Goal: Transaction & Acquisition: Purchase product/service

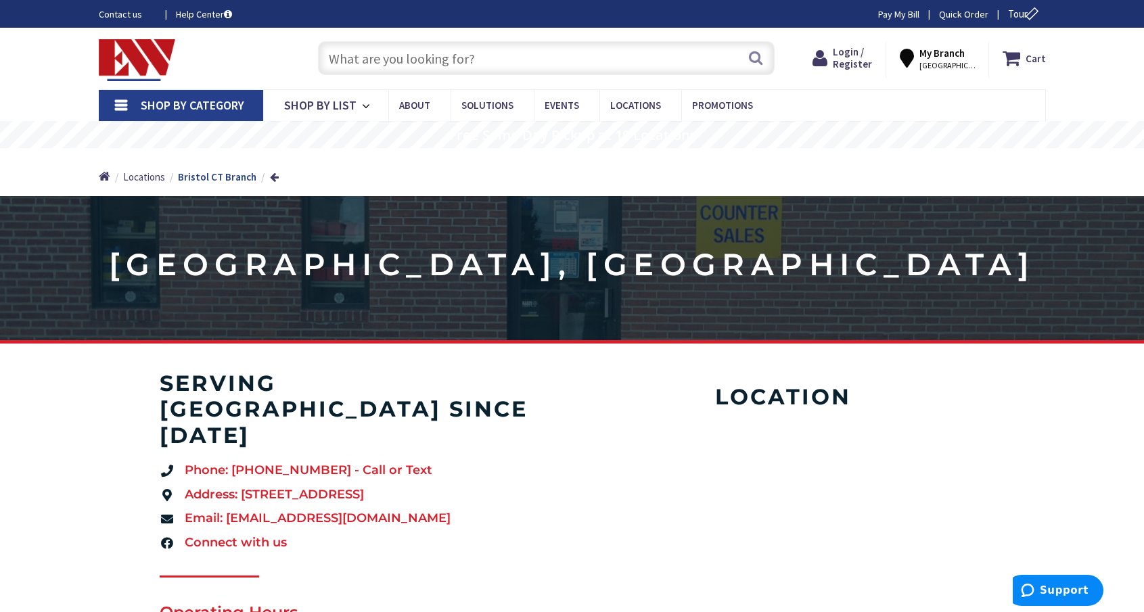
click at [532, 62] on input "text" at bounding box center [546, 58] width 457 height 34
click at [342, 101] on span "Shop By List" at bounding box center [320, 105] width 72 height 16
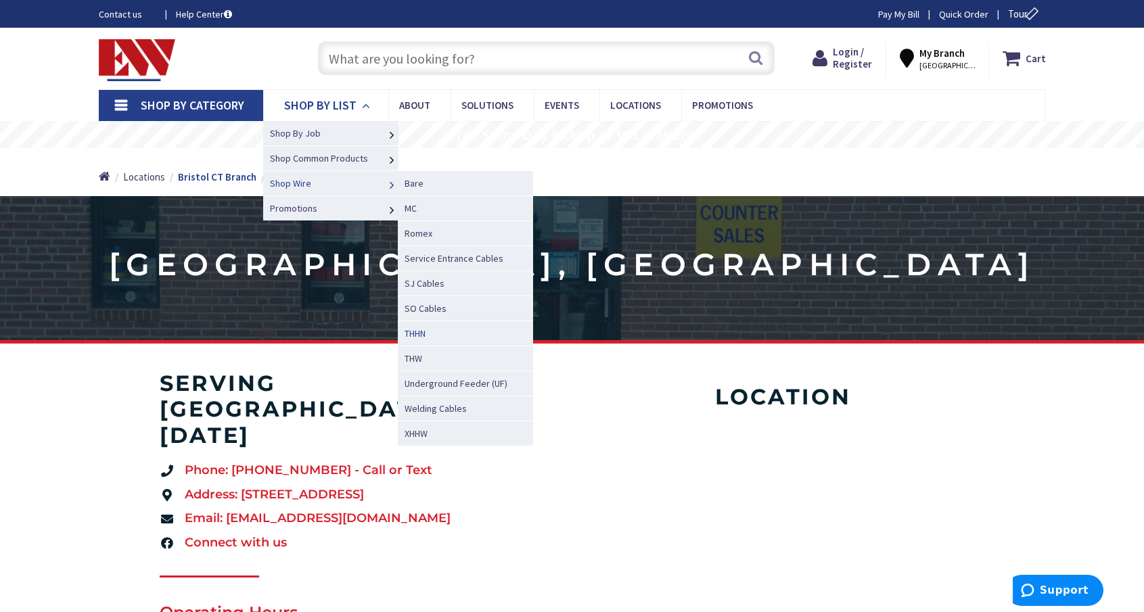
click at [442, 335] on link "THHN" at bounding box center [465, 333] width 135 height 25
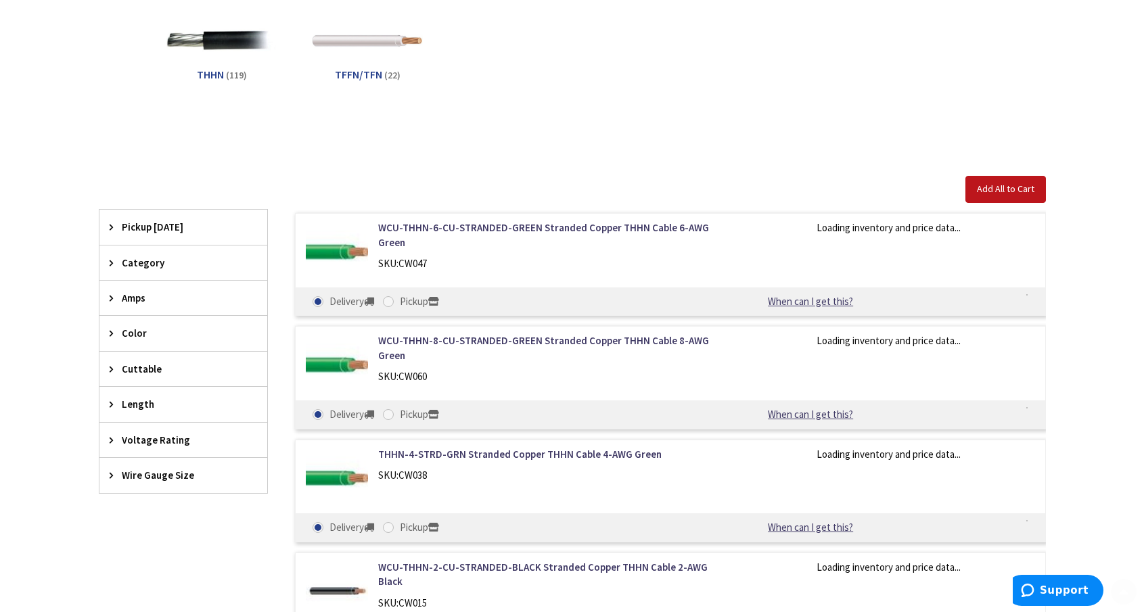
scroll to position [271, 0]
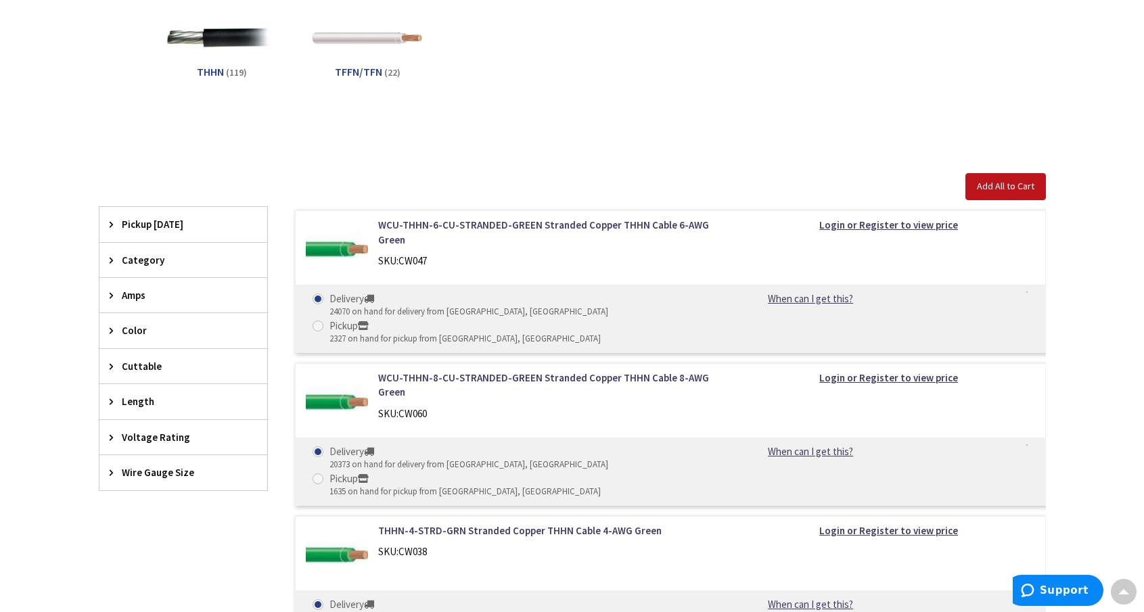
click at [149, 327] on span "Color" at bounding box center [177, 330] width 110 height 14
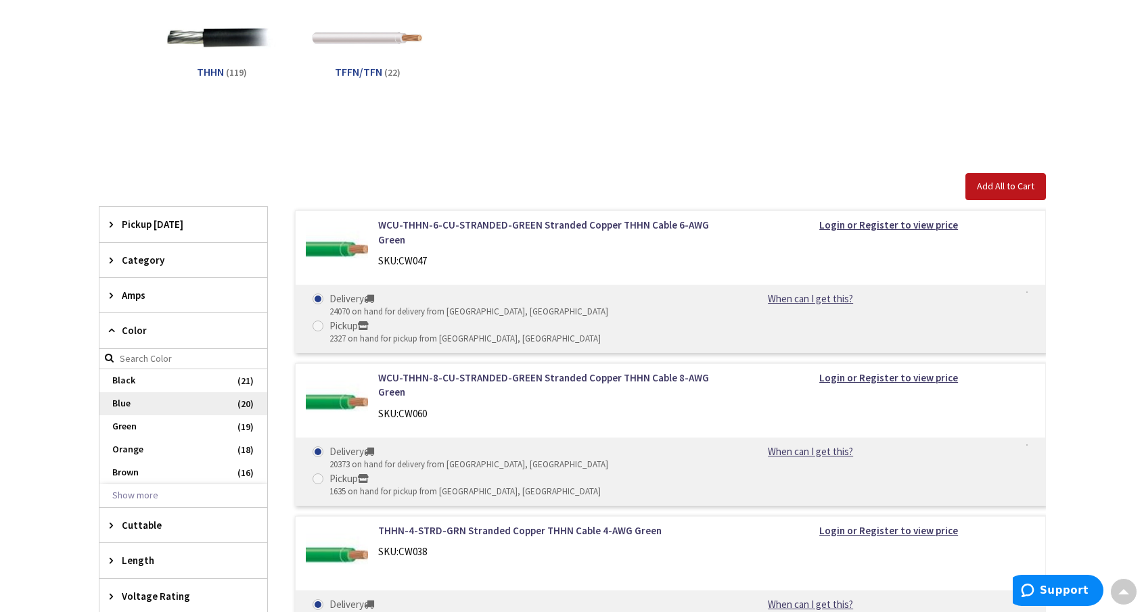
click at [129, 407] on span "Blue" at bounding box center [183, 403] width 168 height 23
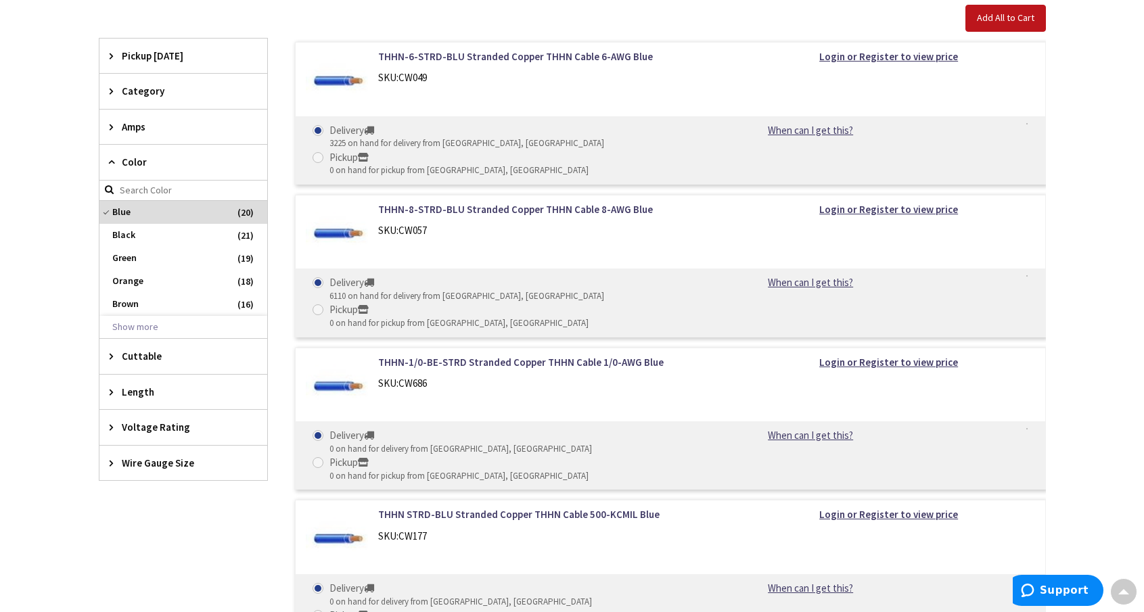
scroll to position [474, 0]
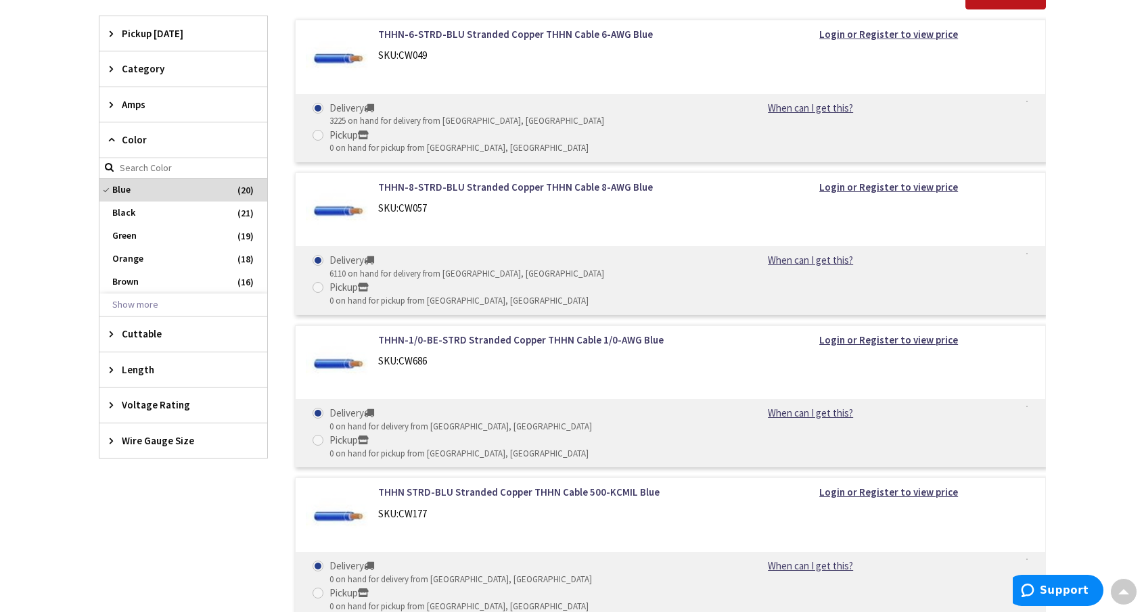
click at [153, 367] on span "Length" at bounding box center [177, 370] width 110 height 14
click at [172, 440] on span "Wire Gauge Size" at bounding box center [177, 441] width 110 height 14
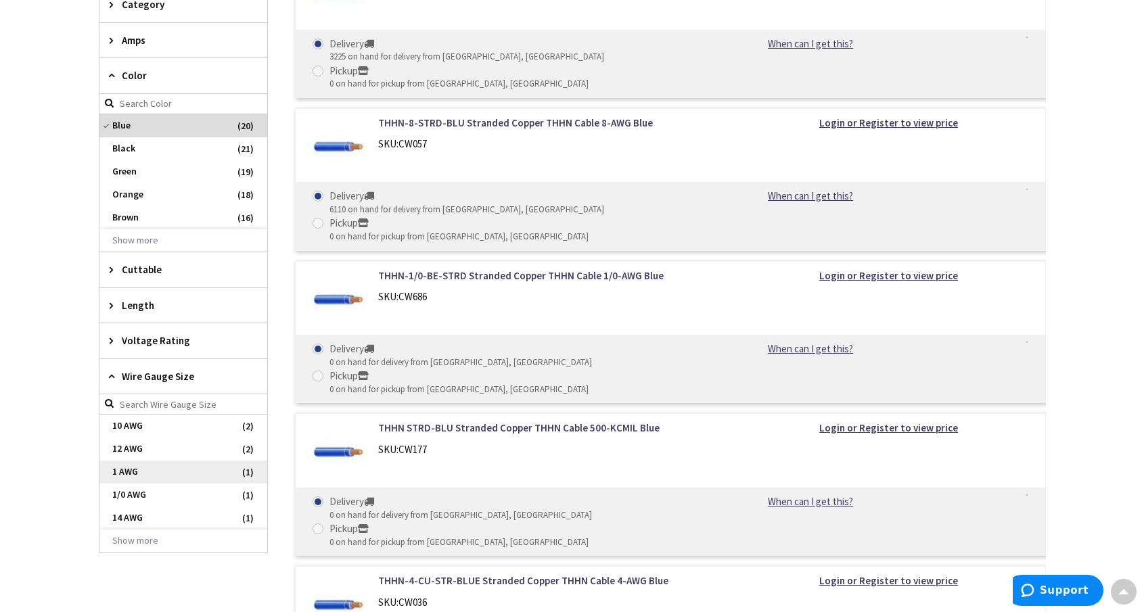
scroll to position [541, 0]
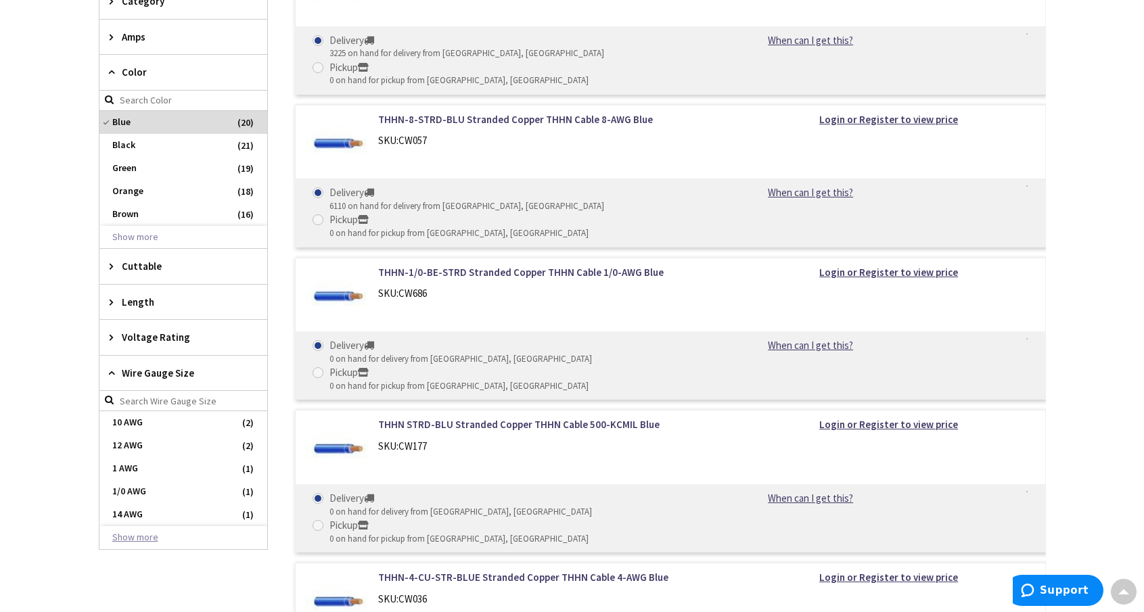
click at [139, 539] on button "Show more" at bounding box center [183, 537] width 168 height 23
click at [152, 536] on span "16 AWG" at bounding box center [183, 537] width 168 height 23
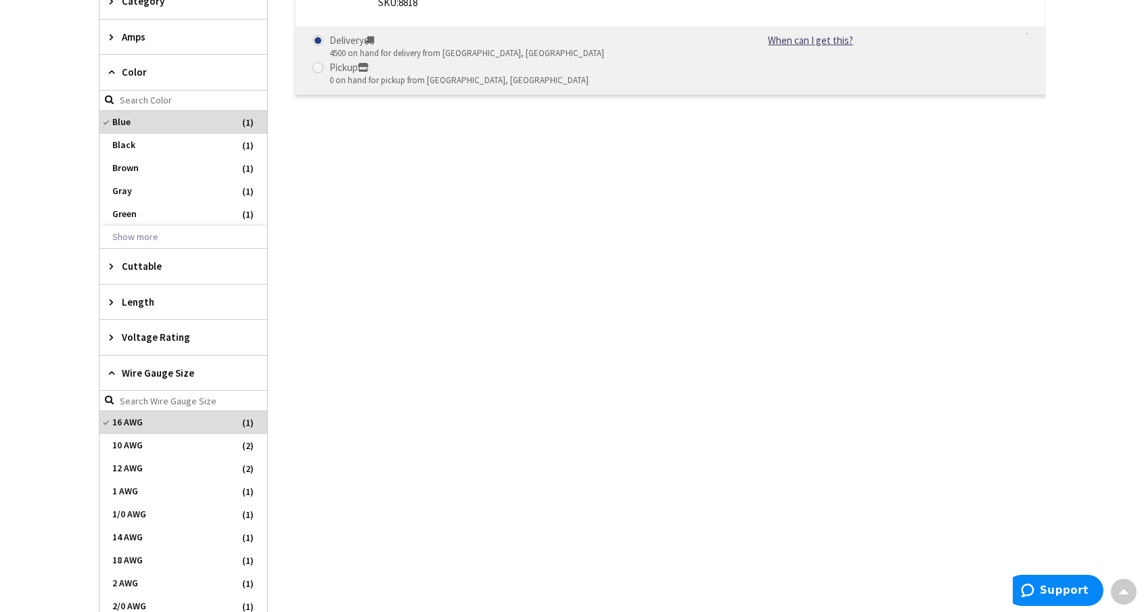
click at [122, 335] on span "Voltage Rating" at bounding box center [177, 337] width 110 height 14
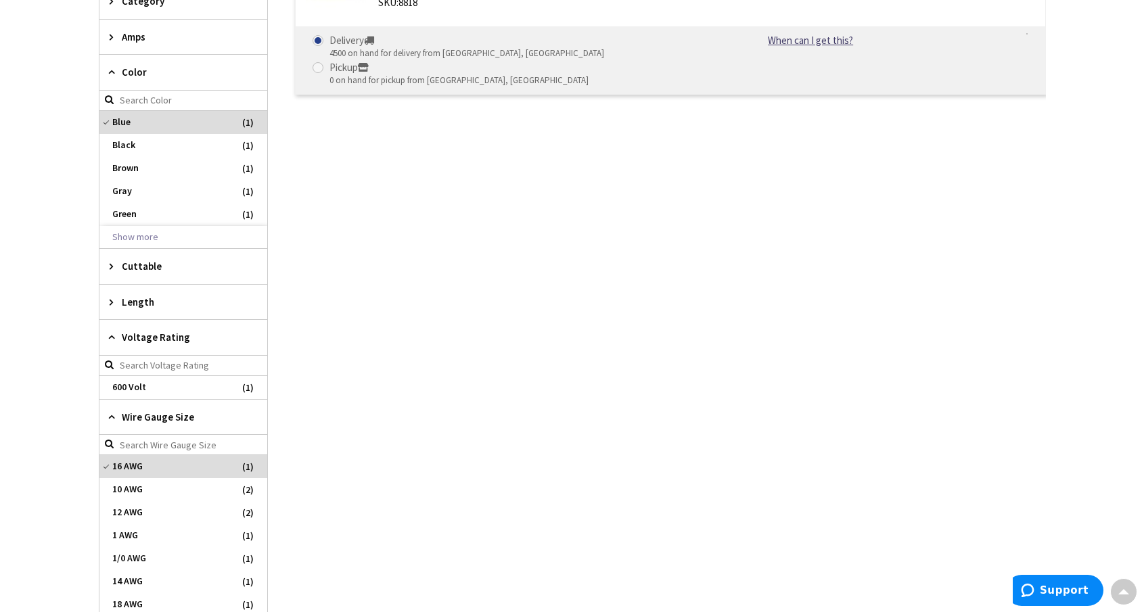
click at [173, 340] on span "Voltage Rating" at bounding box center [177, 337] width 110 height 14
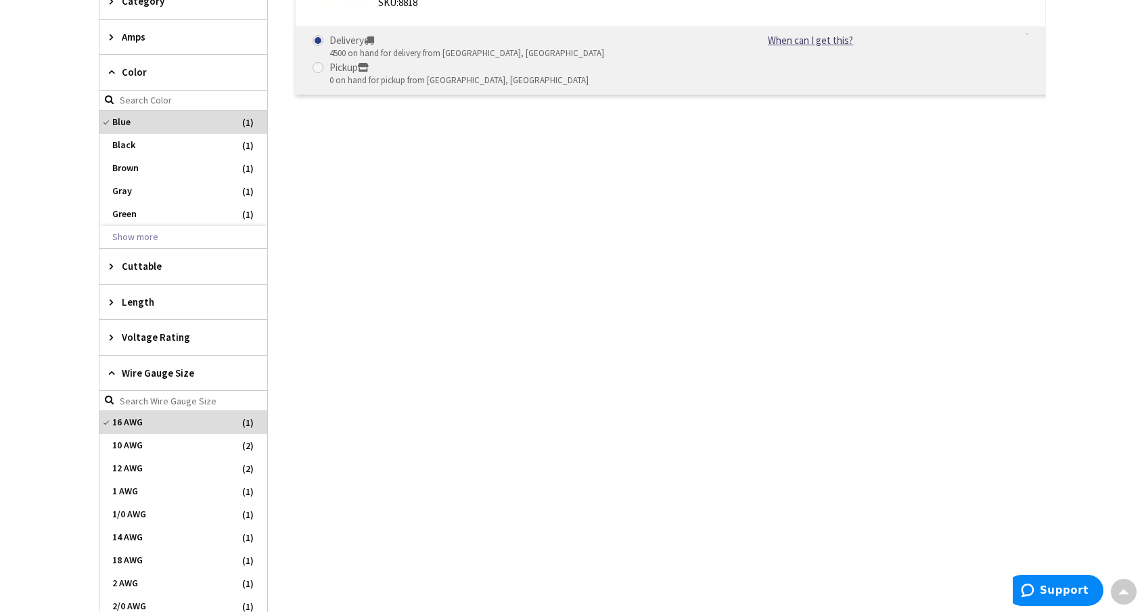
click at [142, 297] on span "Length" at bounding box center [177, 302] width 110 height 14
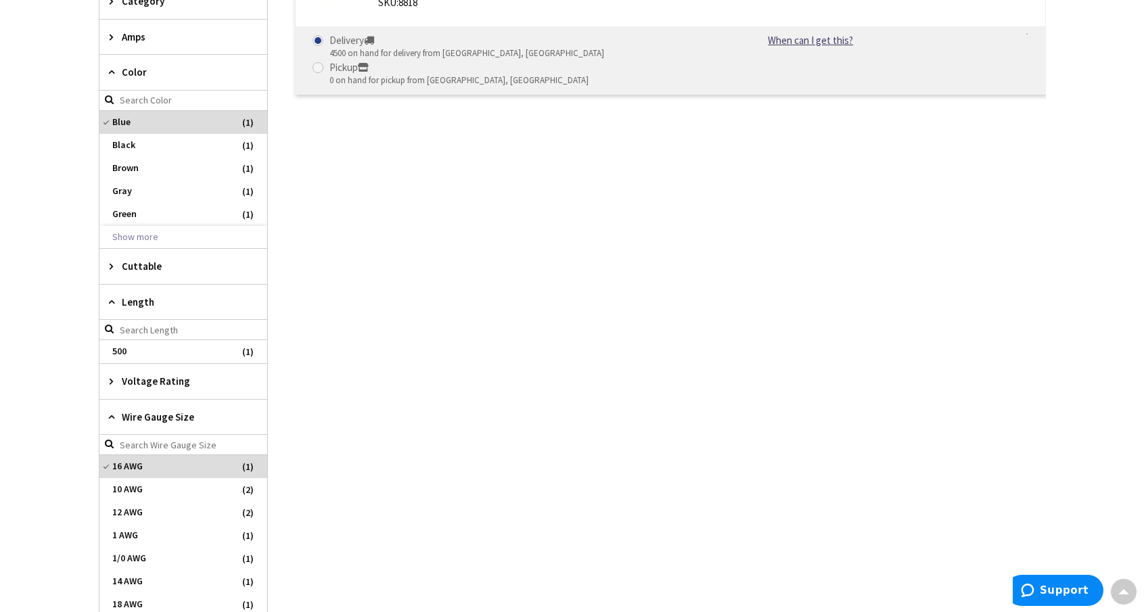
click at [142, 297] on span "Length" at bounding box center [177, 302] width 110 height 14
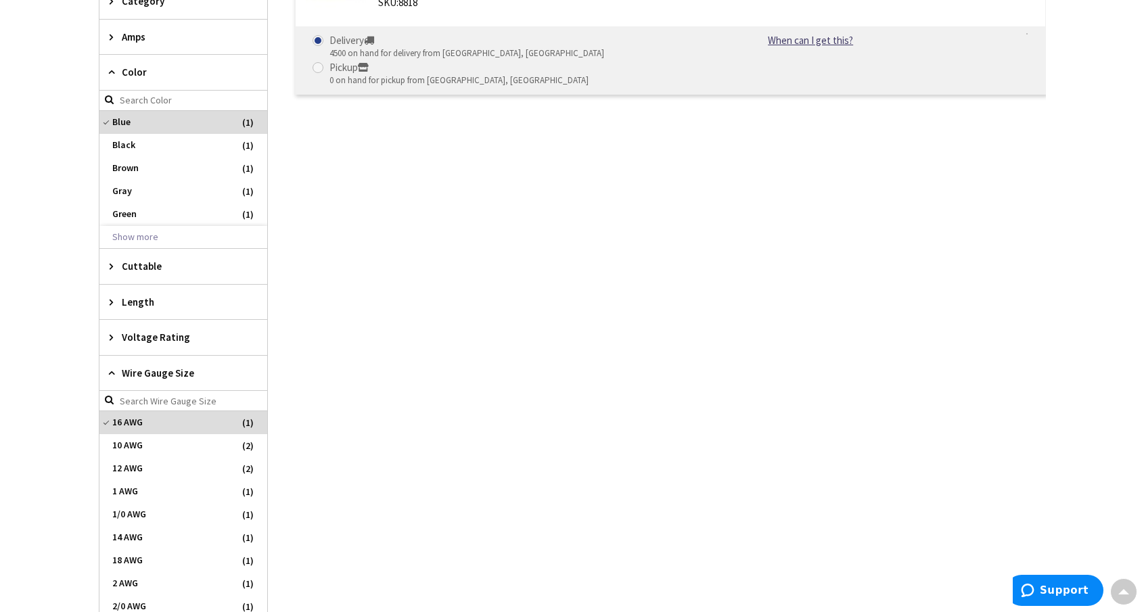
click at [146, 262] on span "Cuttable" at bounding box center [177, 266] width 110 height 14
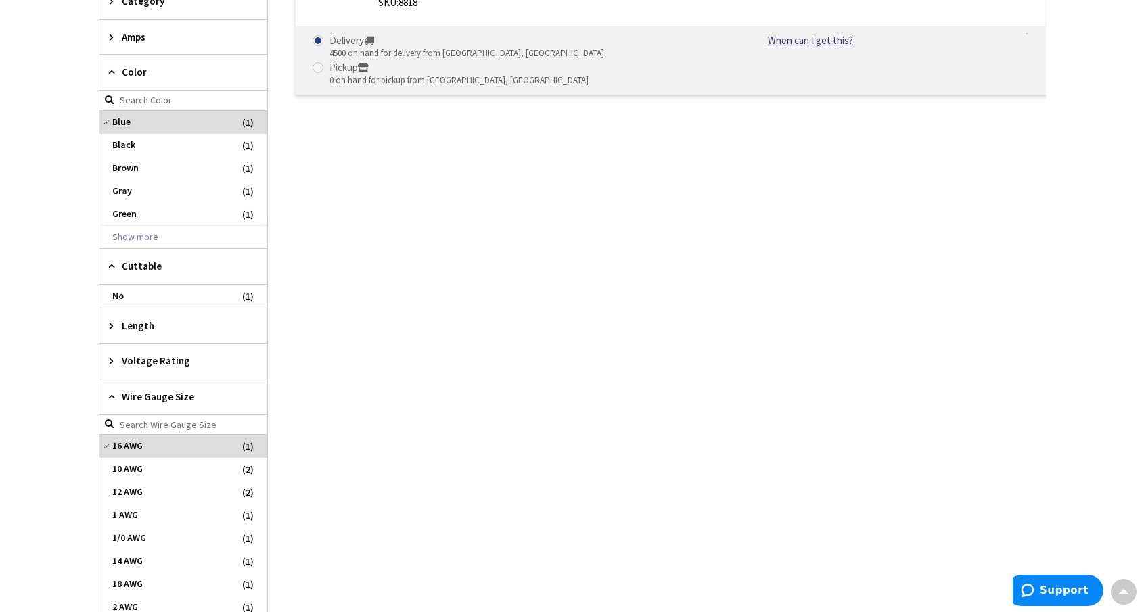
click at [146, 262] on span "Cuttable" at bounding box center [177, 266] width 110 height 14
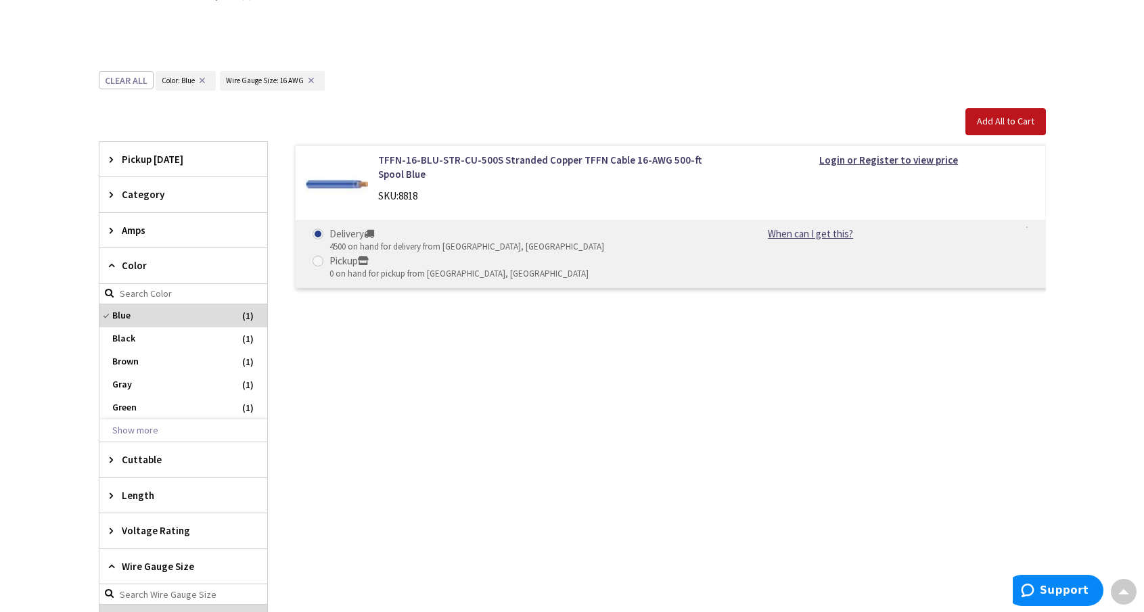
scroll to position [338, 0]
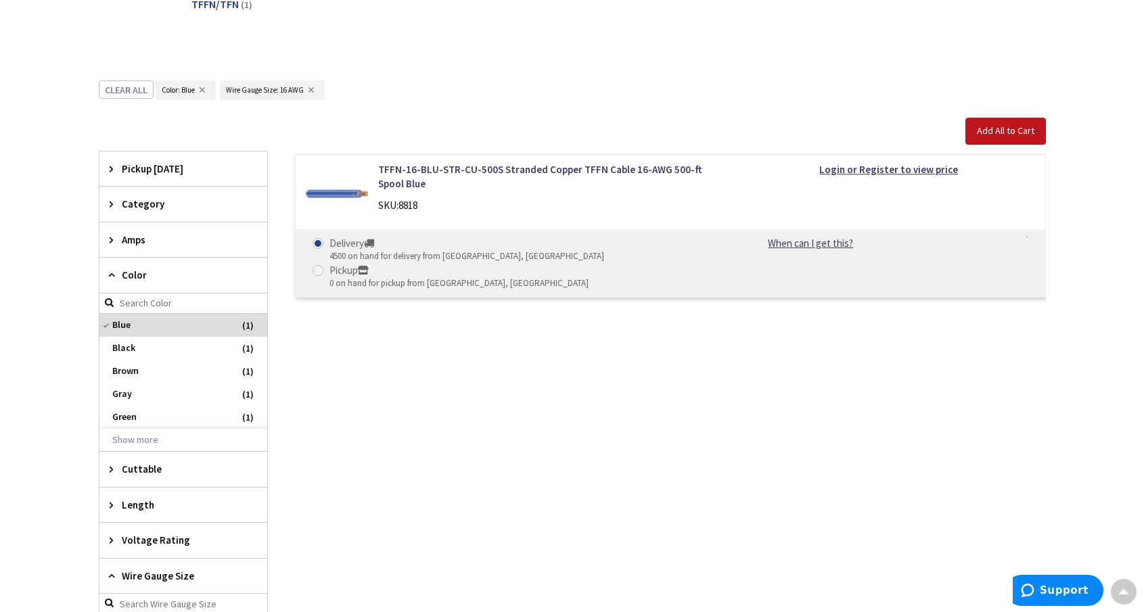
click at [135, 207] on span "Category" at bounding box center [177, 204] width 110 height 14
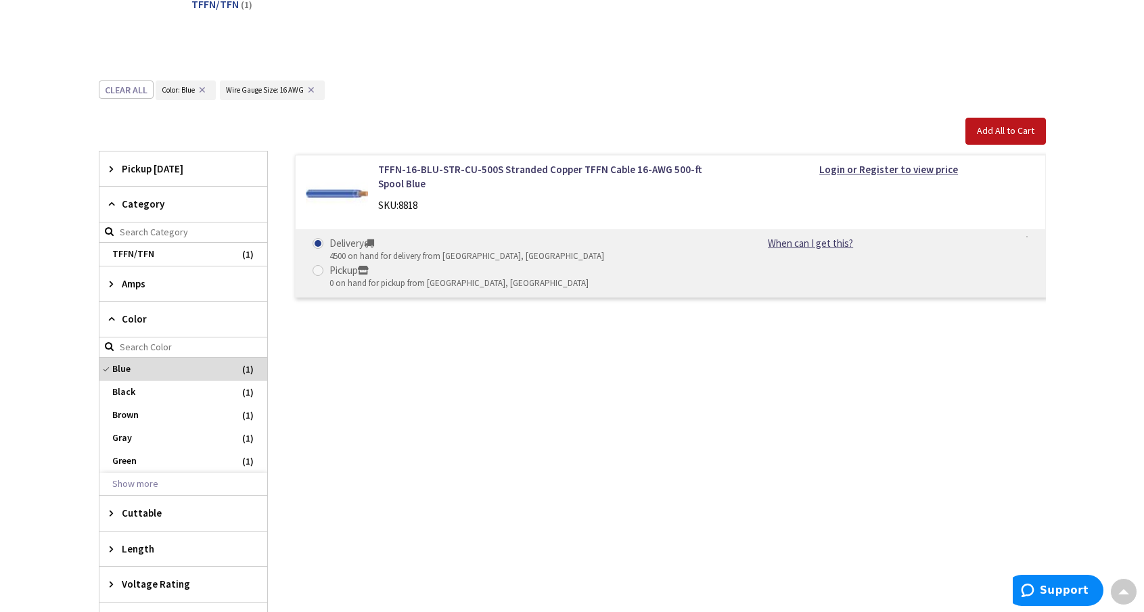
click at [135, 207] on span "Category" at bounding box center [177, 204] width 110 height 14
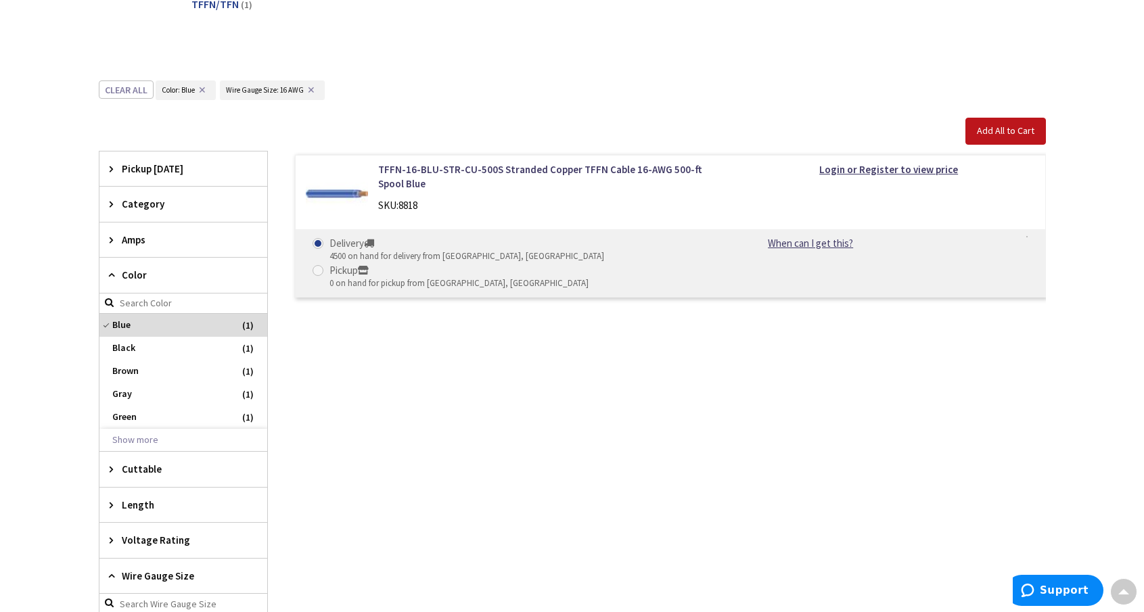
click at [147, 166] on span "Pickup Today" at bounding box center [177, 169] width 110 height 14
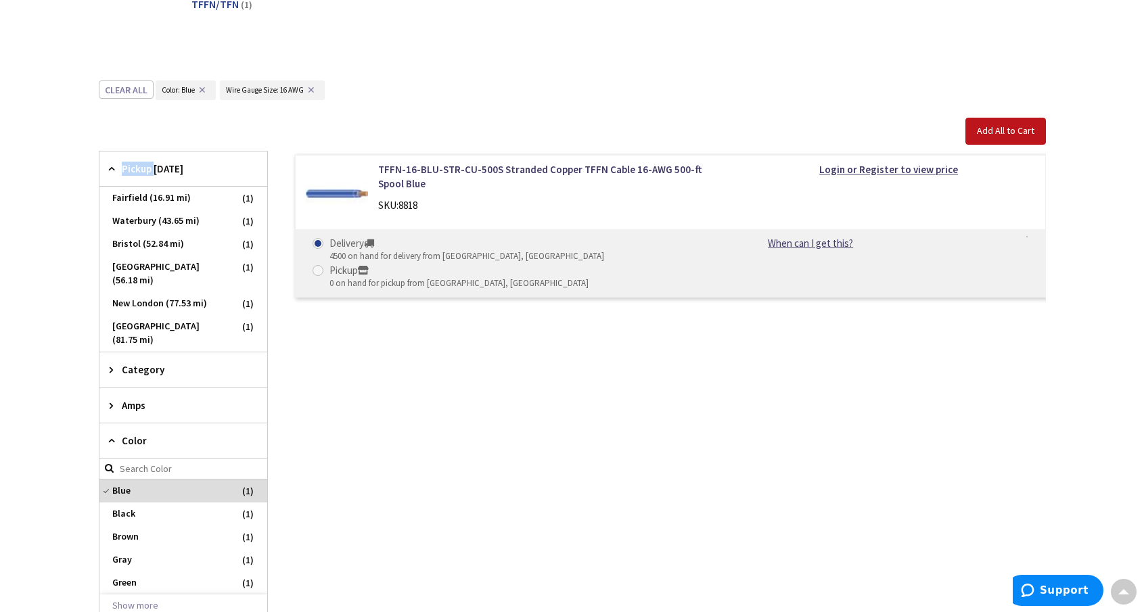
click at [147, 166] on span "Pickup Today" at bounding box center [177, 169] width 110 height 14
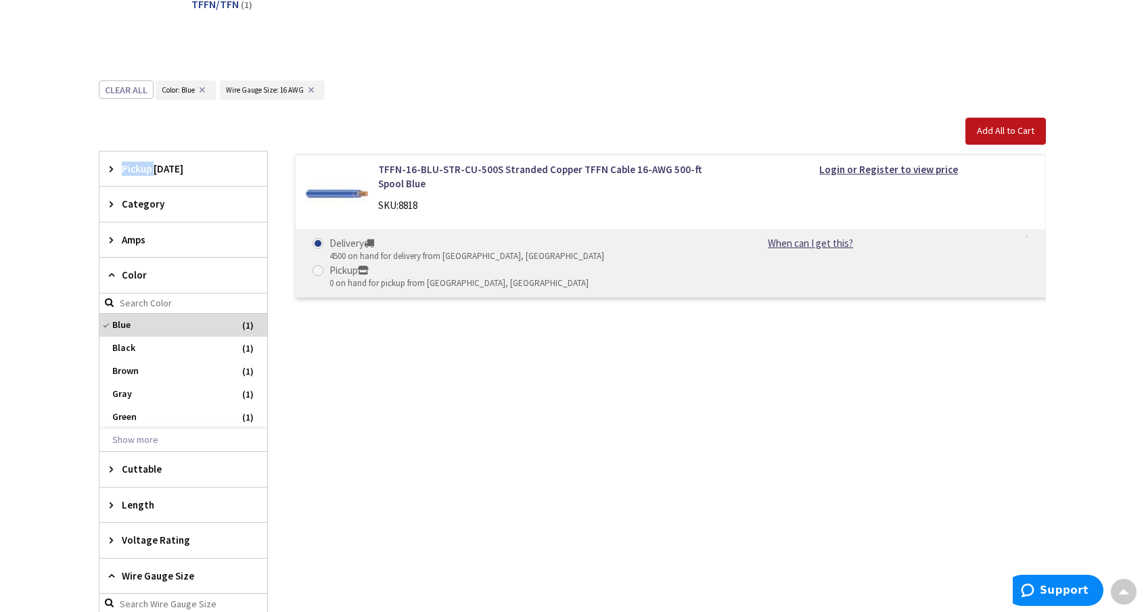
scroll to position [0, 0]
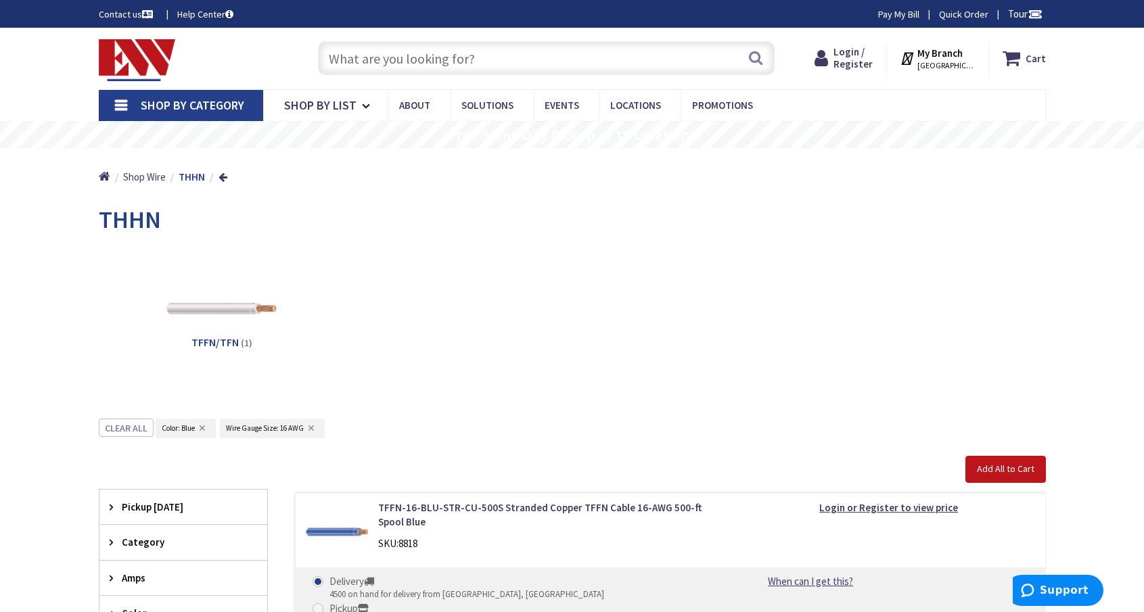
click at [482, 64] on input "text" at bounding box center [546, 58] width 457 height 34
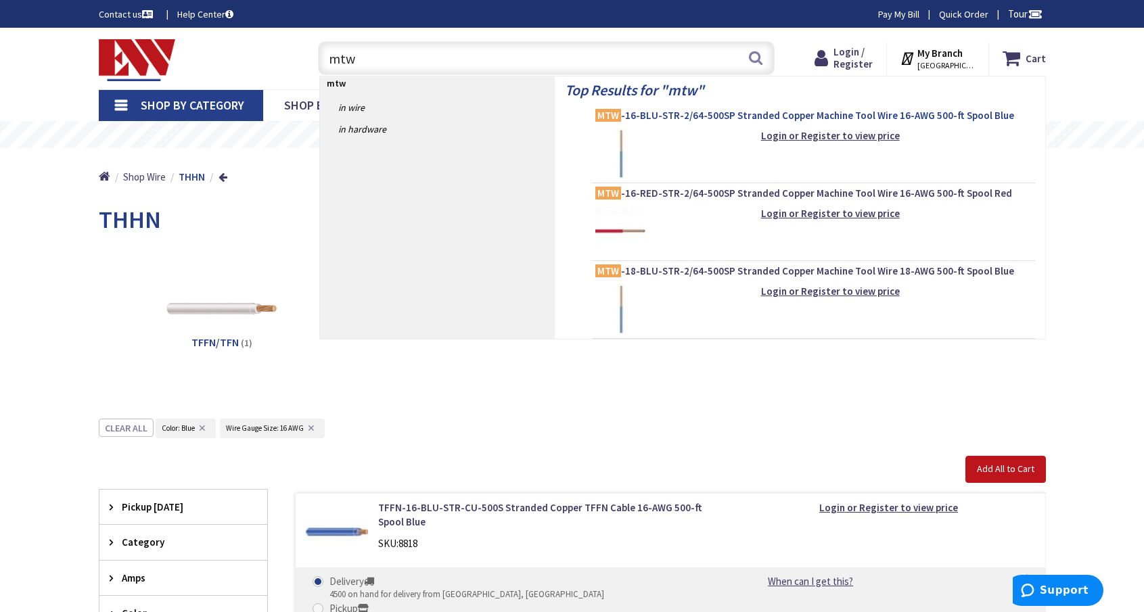
type input "mtw"
click at [737, 118] on span "MTW -16-BLU-STR-2/64-500SP Stranded Copper Machine Tool Wire 16-AWG 500-ft Spoo…" at bounding box center [813, 116] width 436 height 14
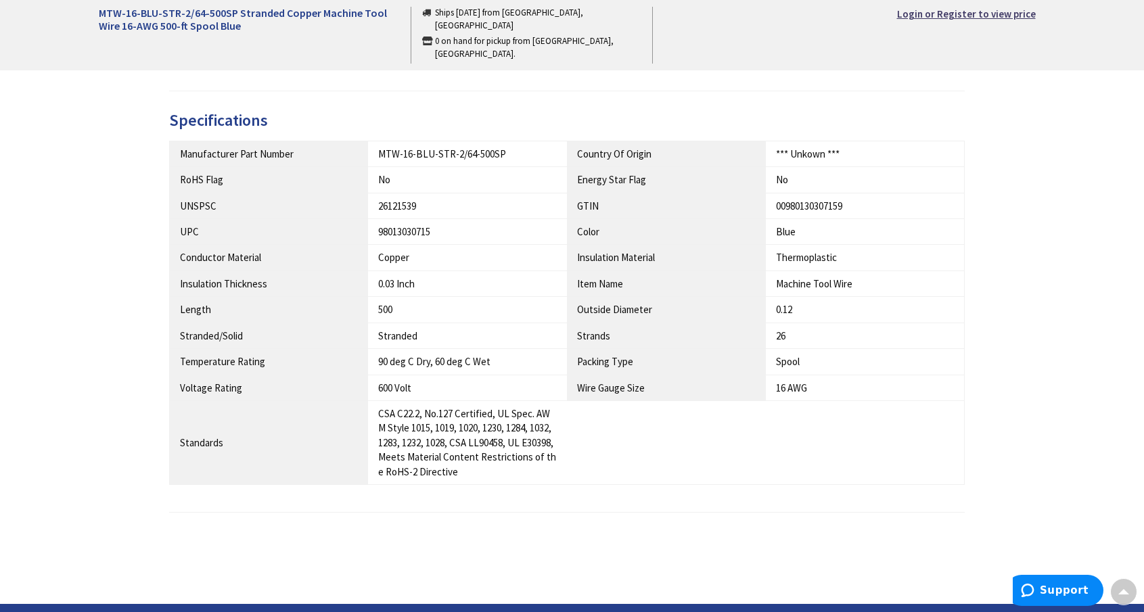
scroll to position [677, 0]
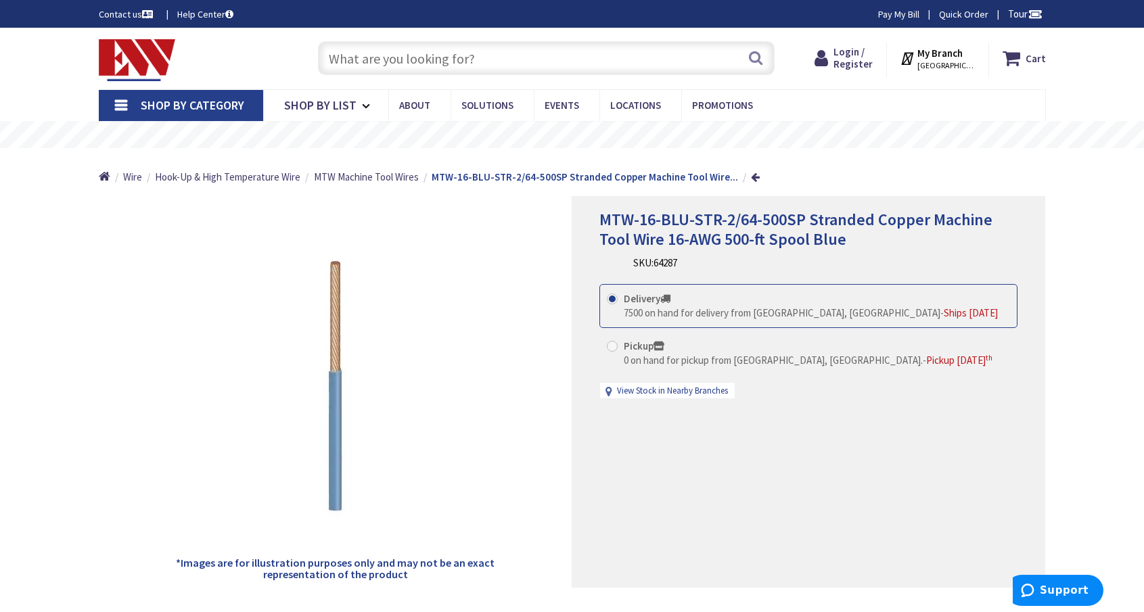
click at [436, 50] on input "text" at bounding box center [546, 58] width 457 height 34
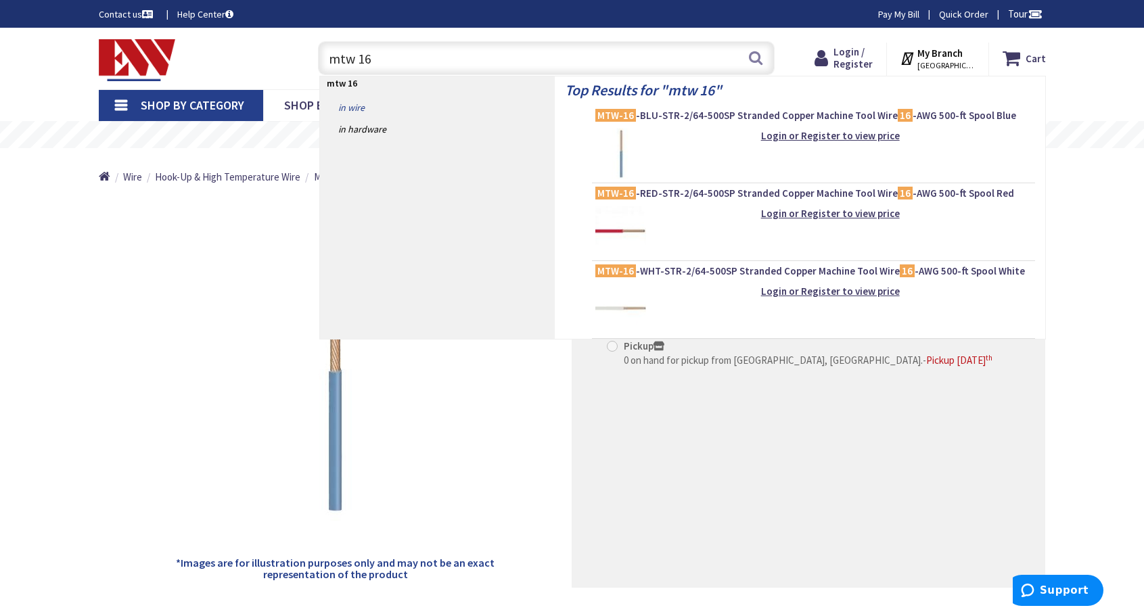
type input "mtw 16"
click at [350, 105] on link "in Wire" at bounding box center [437, 108] width 235 height 22
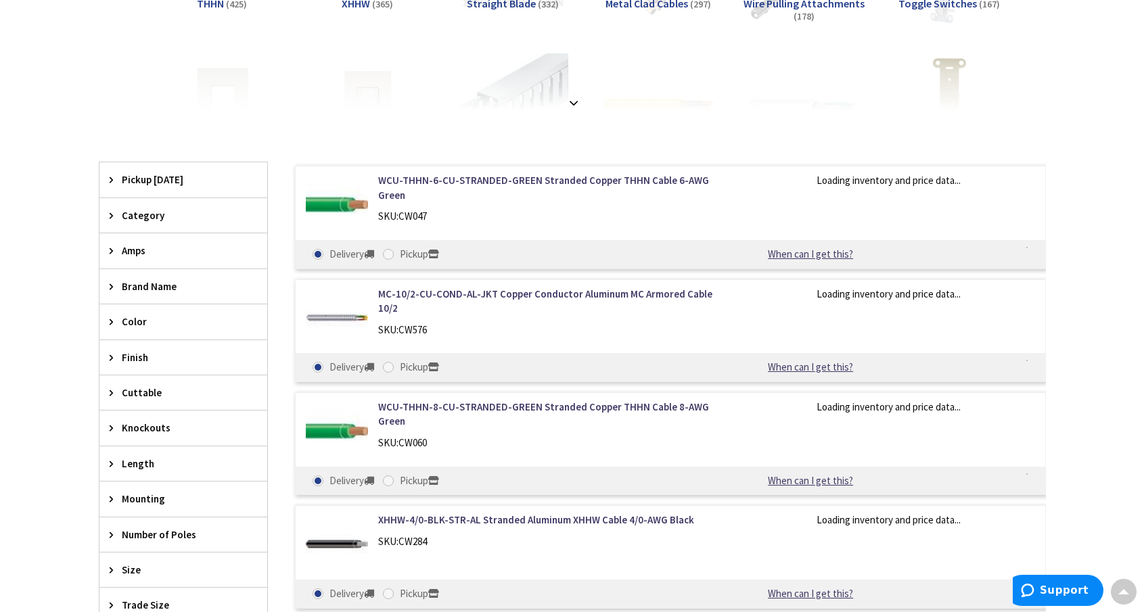
scroll to position [406, 0]
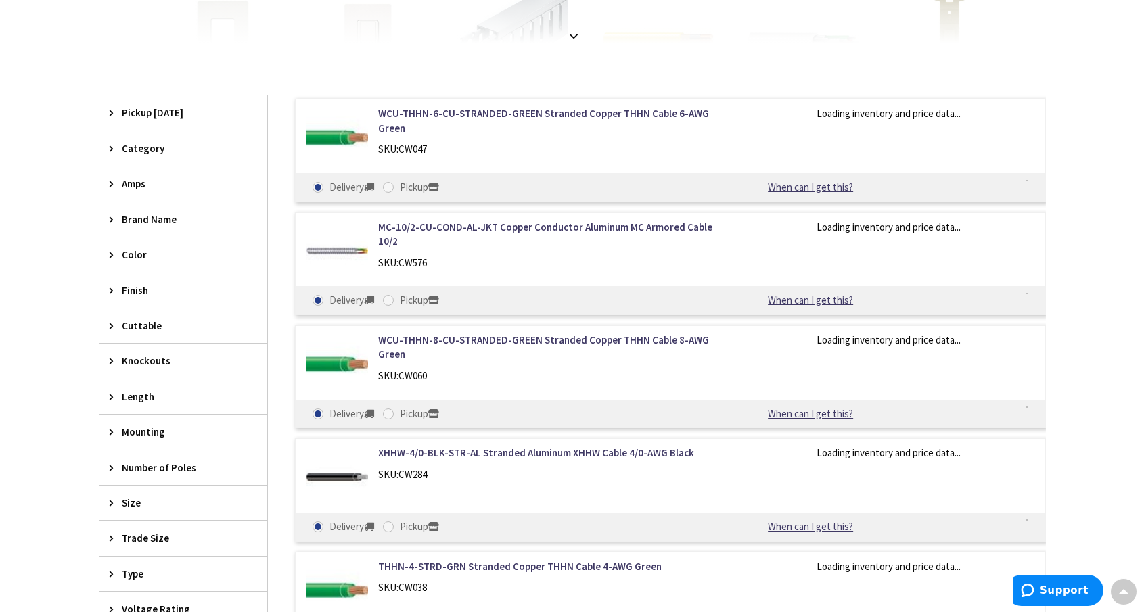
click at [137, 254] on span "Color" at bounding box center [177, 255] width 110 height 14
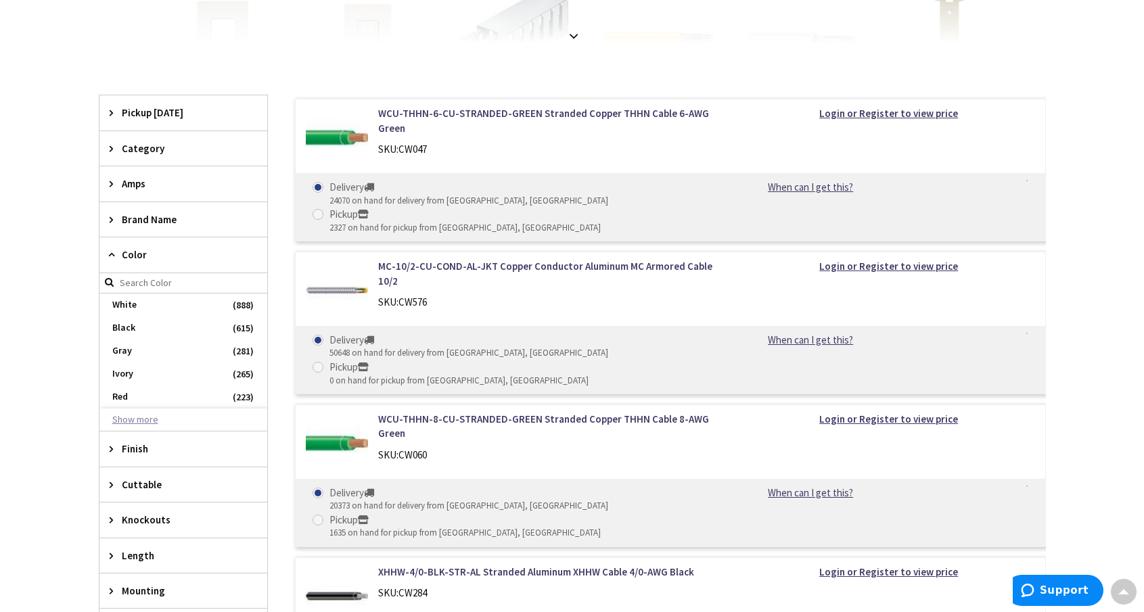
click at [133, 421] on button "Show more" at bounding box center [183, 420] width 168 height 23
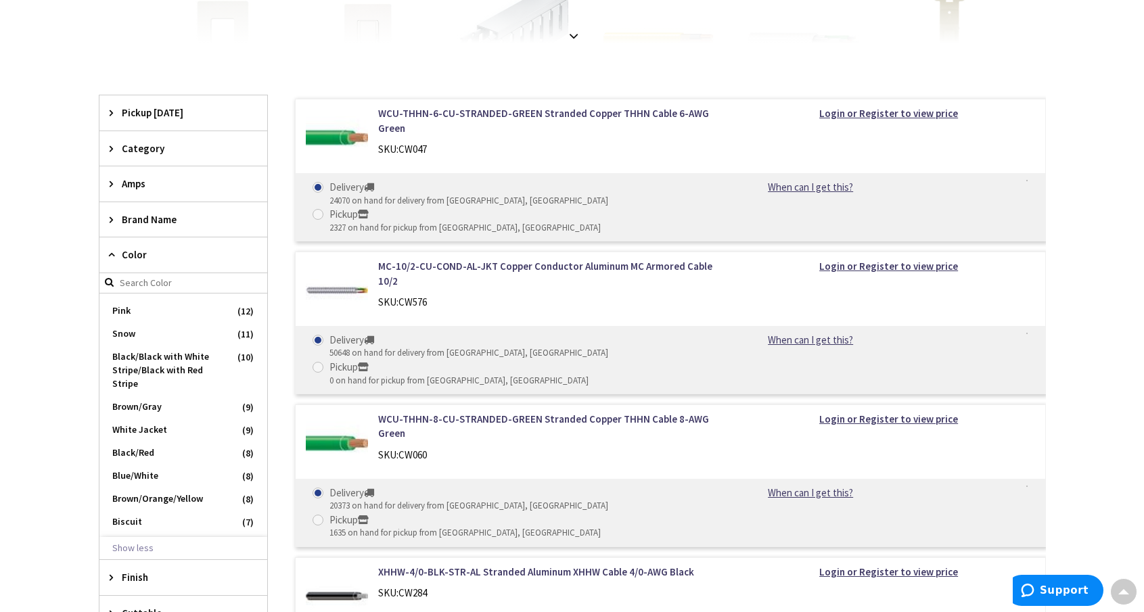
scroll to position [474, 0]
click at [157, 467] on span "Blue/White" at bounding box center [183, 470] width 168 height 23
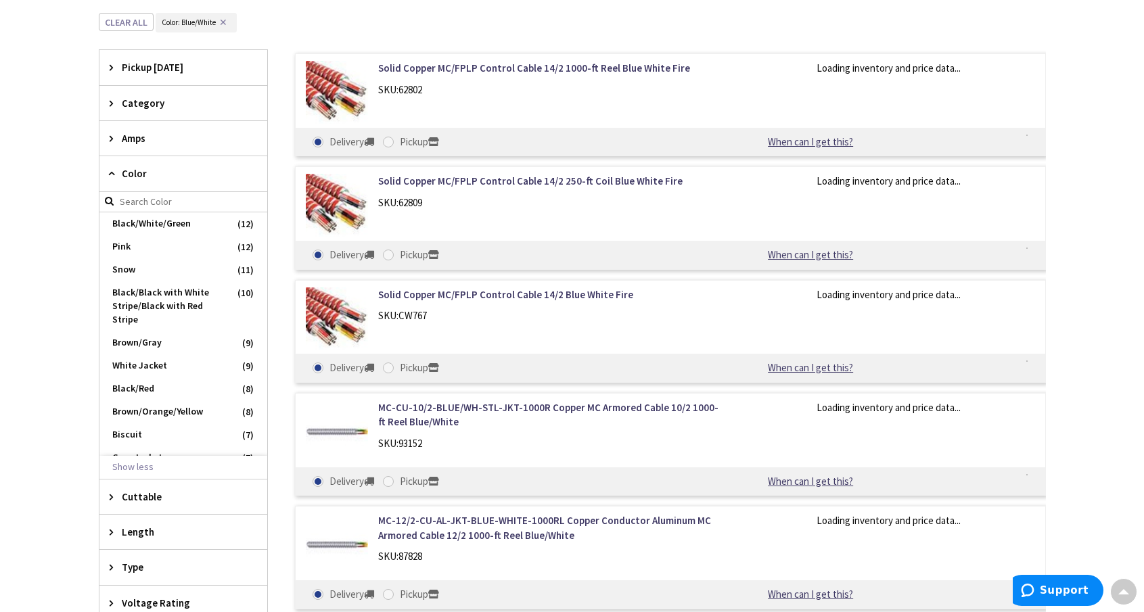
scroll to position [497, 0]
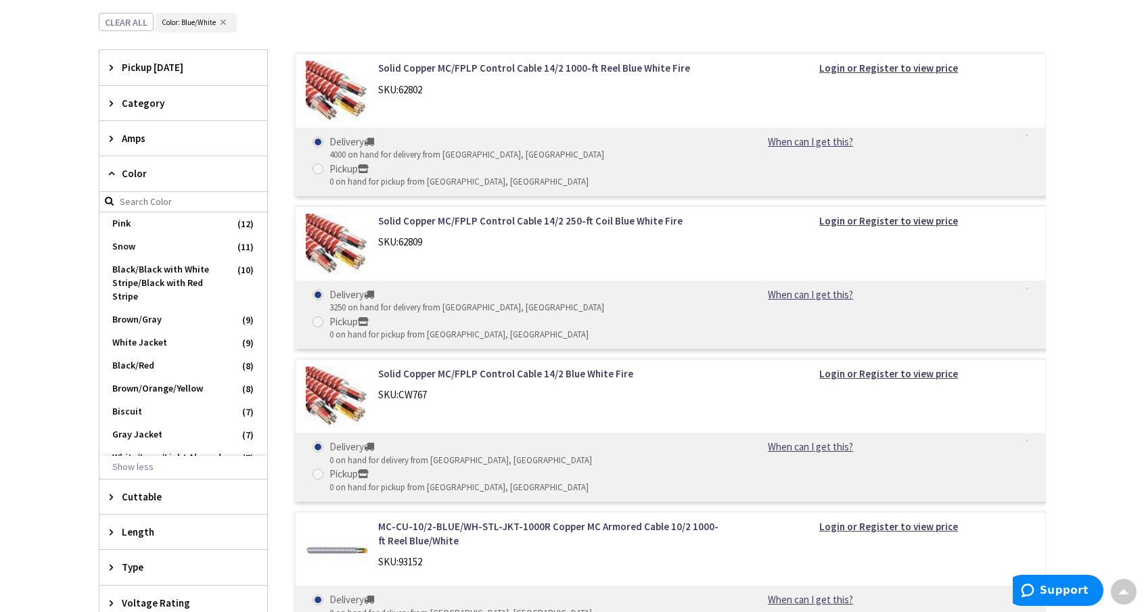
click at [136, 175] on span "Color" at bounding box center [177, 173] width 110 height 14
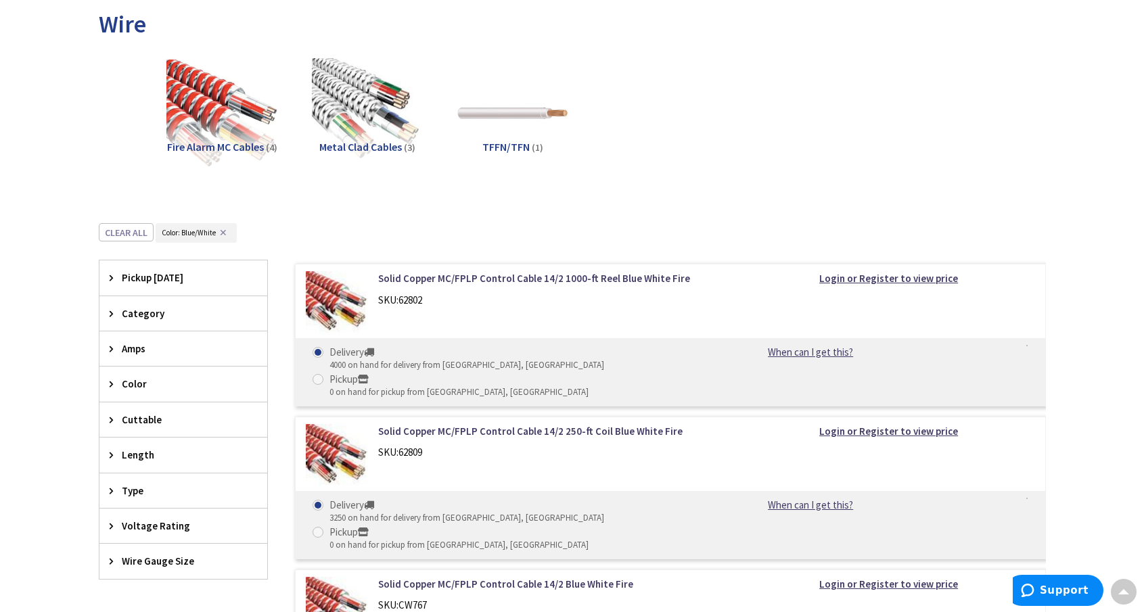
scroll to position [203, 0]
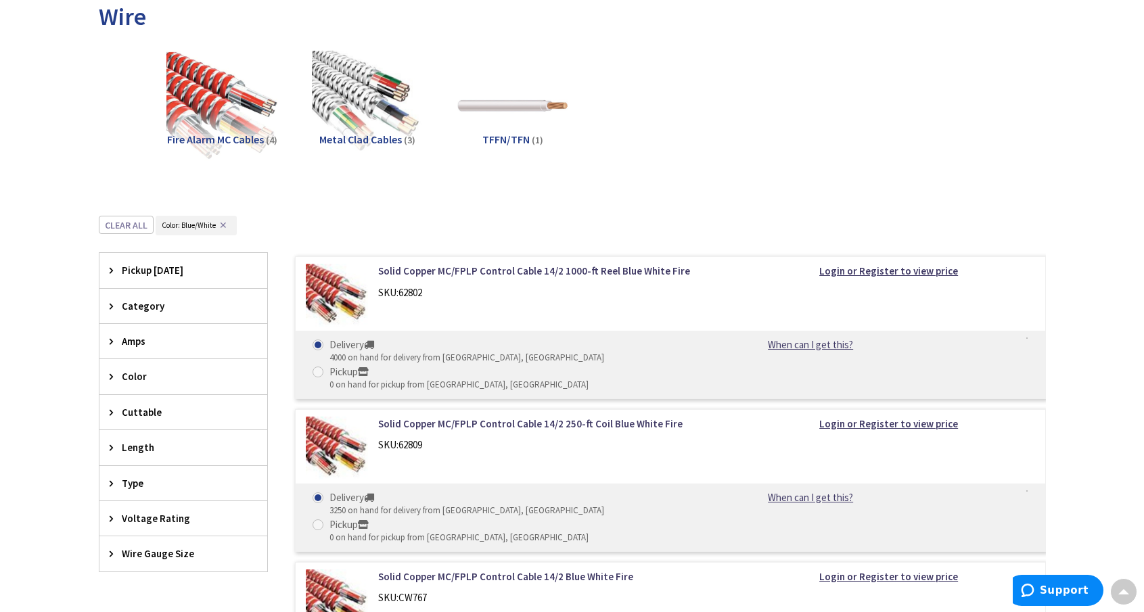
click at [127, 302] on span "Category" at bounding box center [177, 306] width 110 height 14
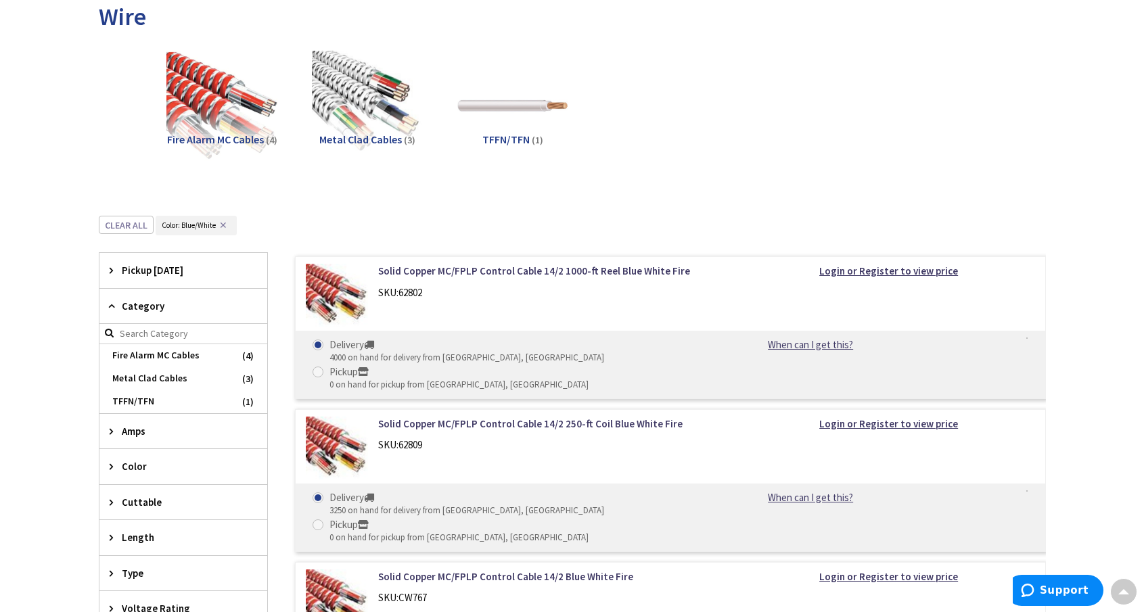
click at [128, 302] on span "Category" at bounding box center [177, 306] width 110 height 14
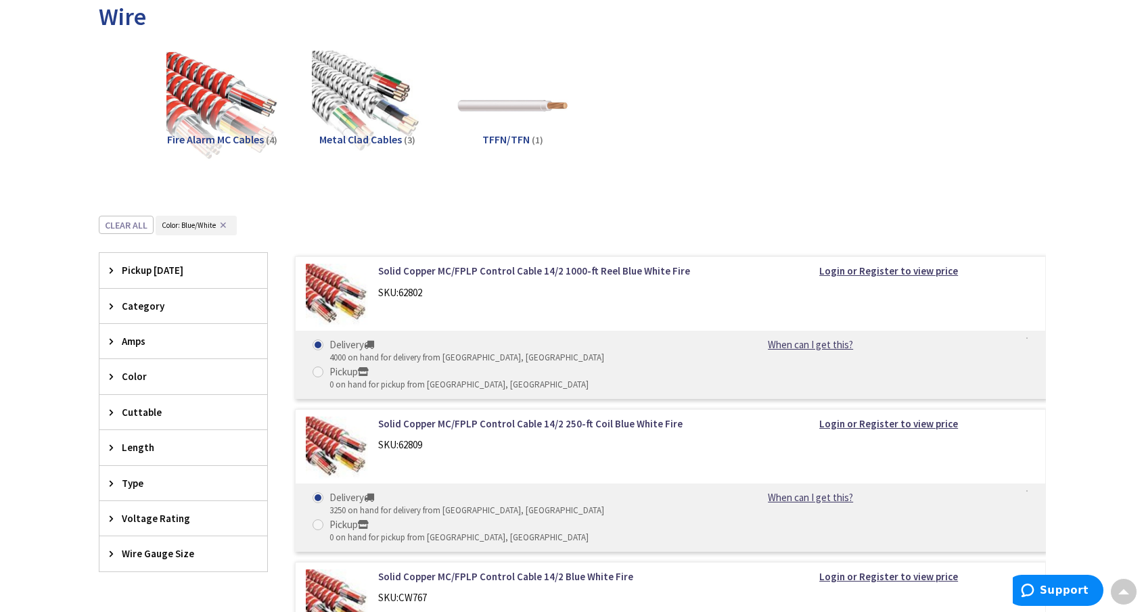
click at [122, 483] on span "Type" at bounding box center [177, 483] width 110 height 14
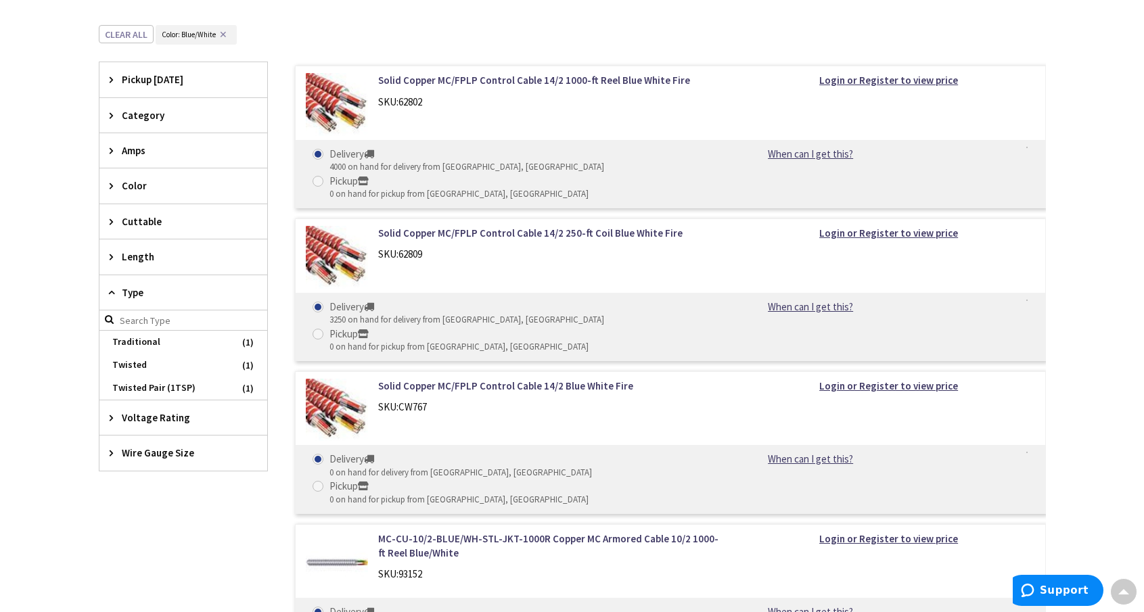
scroll to position [406, 0]
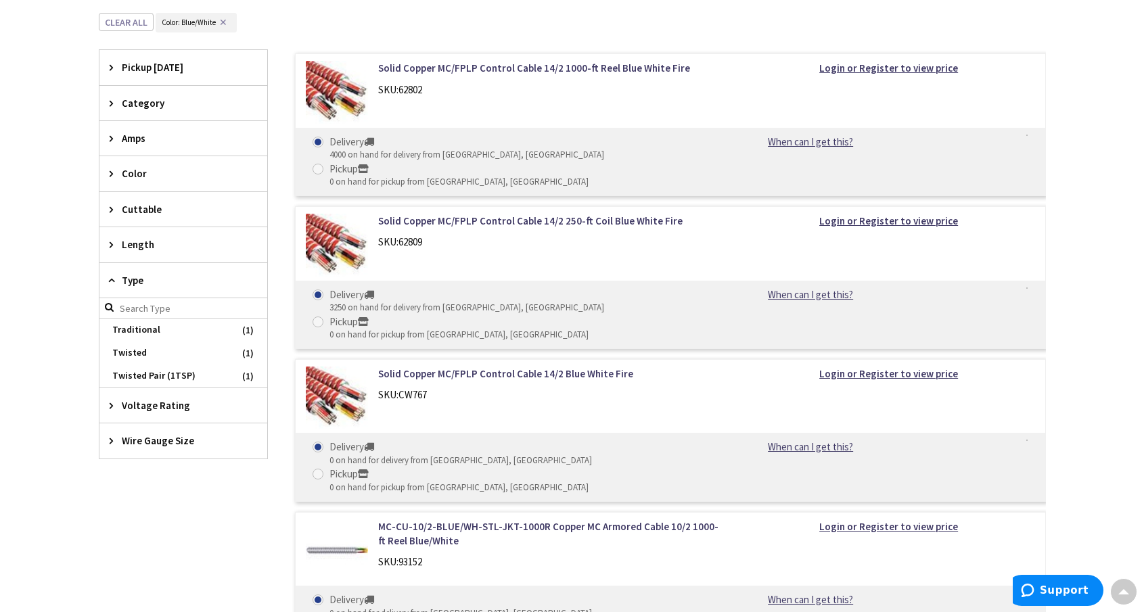
click at [141, 447] on span "Wire Gauge Size" at bounding box center [177, 441] width 110 height 14
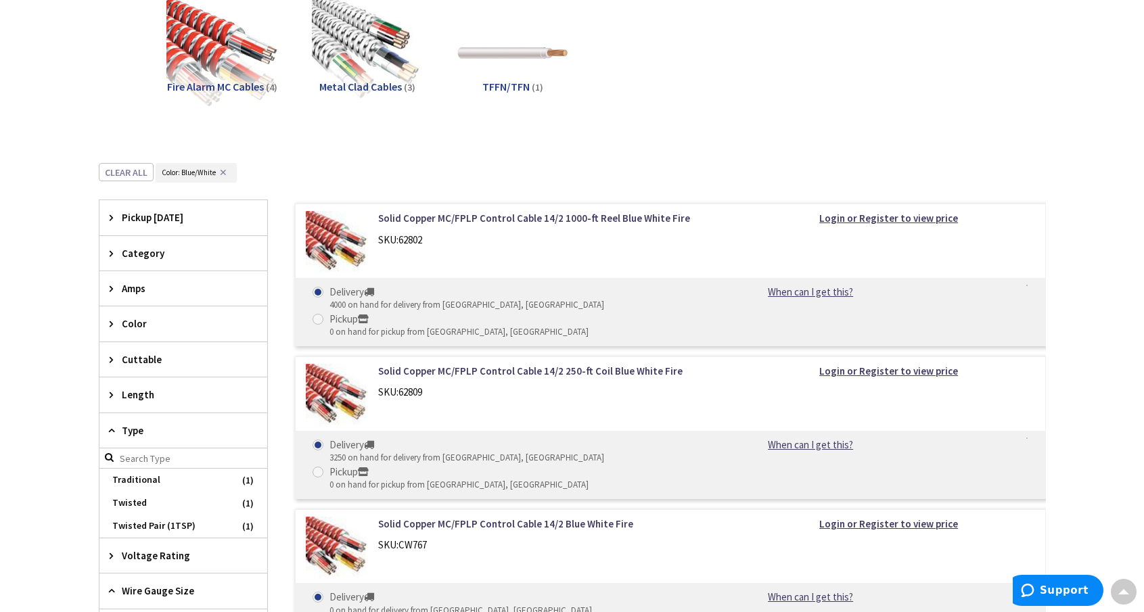
scroll to position [203, 0]
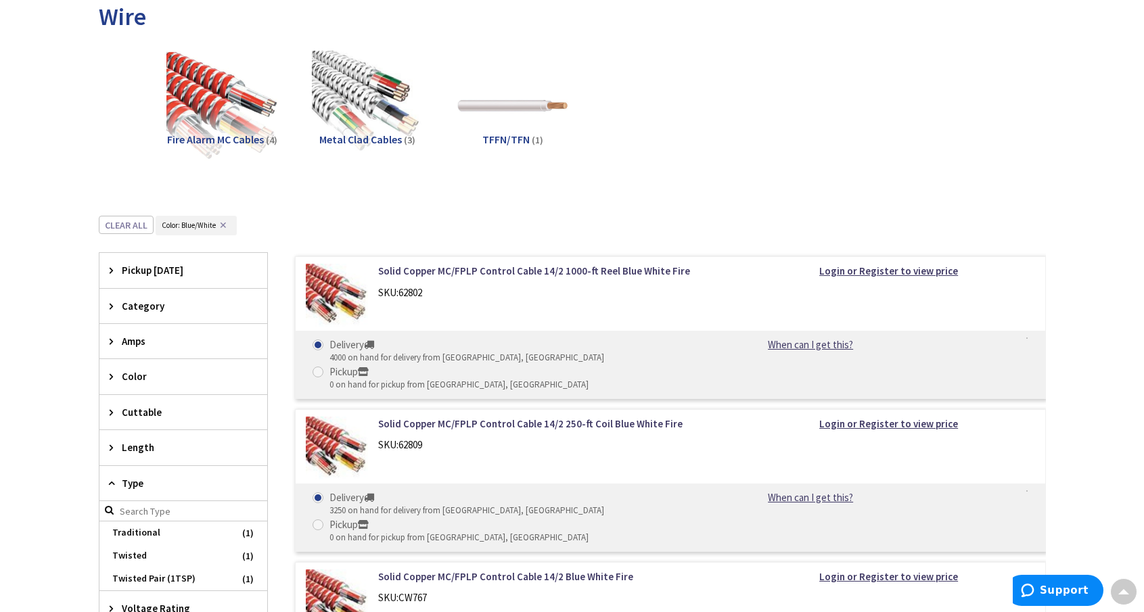
click at [222, 222] on button "✕" at bounding box center [223, 225] width 15 height 9
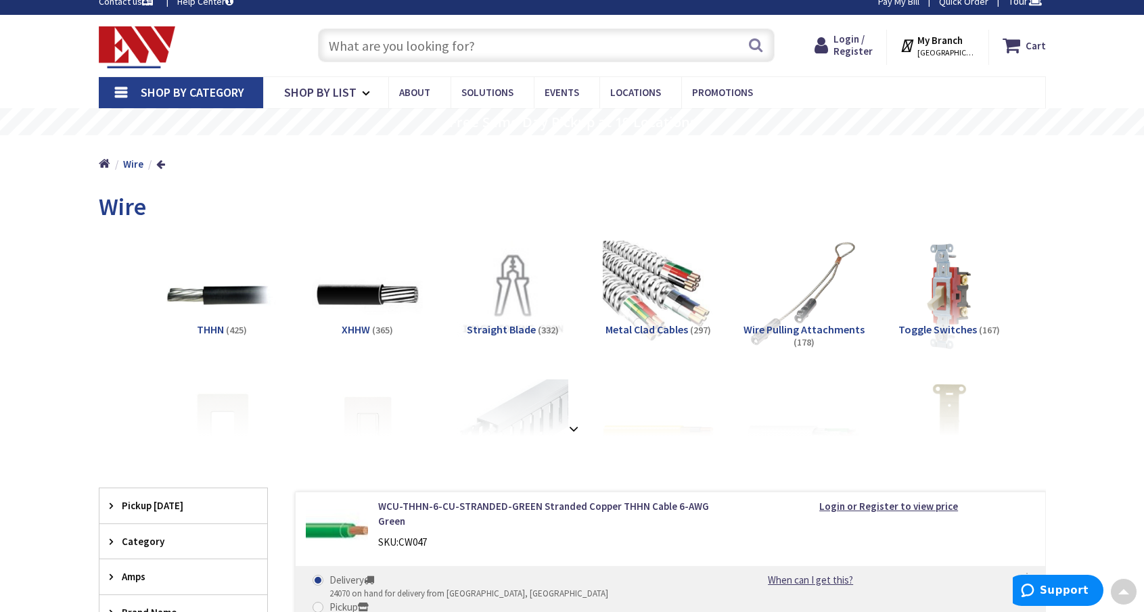
scroll to position [0, 0]
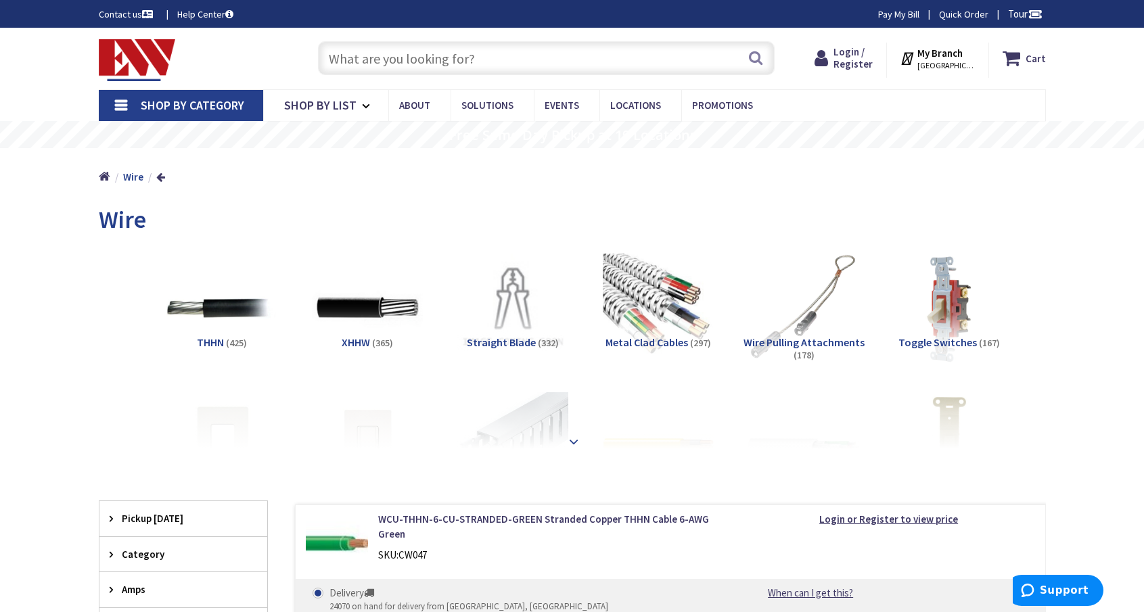
click at [564, 436] on div at bounding box center [573, 412] width 880 height 74
click at [573, 437] on strong at bounding box center [574, 440] width 16 height 15
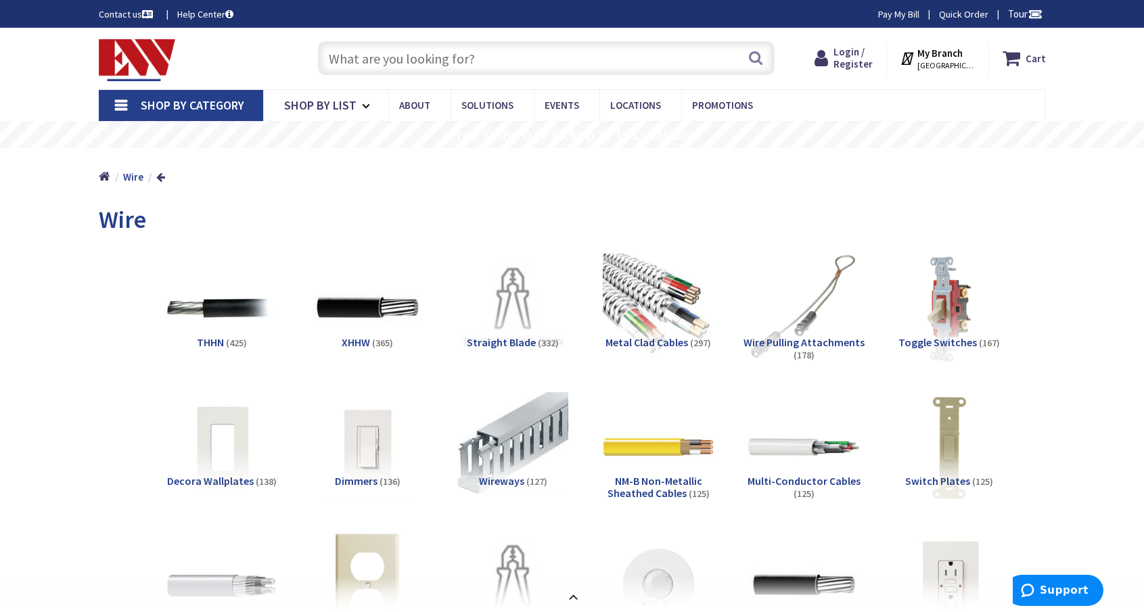
click at [134, 179] on strong "Wire" at bounding box center [133, 176] width 20 height 13
click at [421, 51] on input "text" at bounding box center [546, 58] width 457 height 34
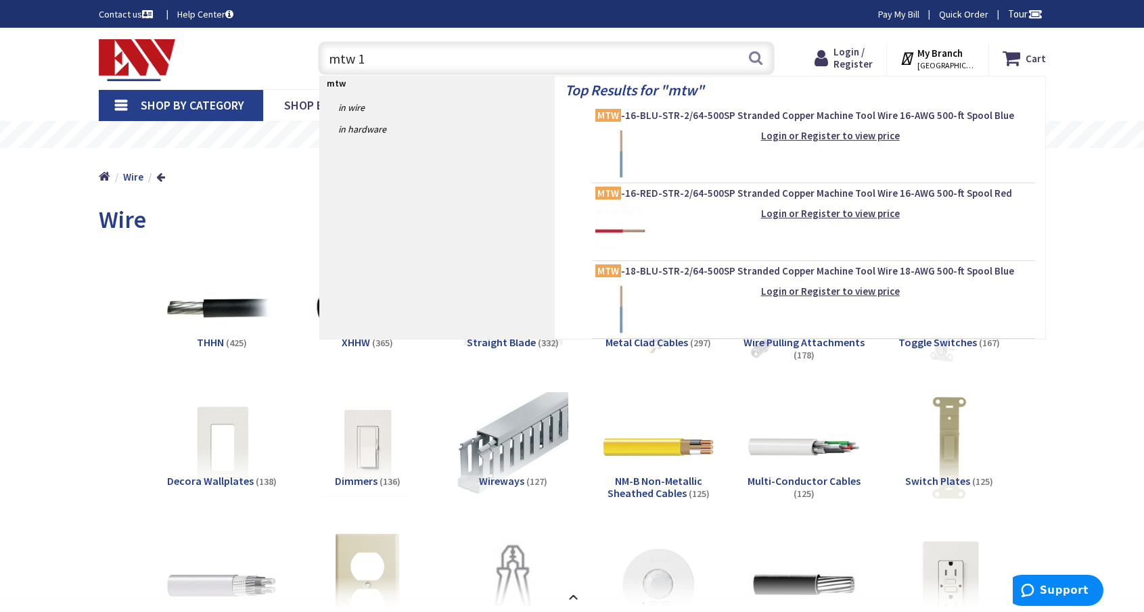
type input "mtw 16"
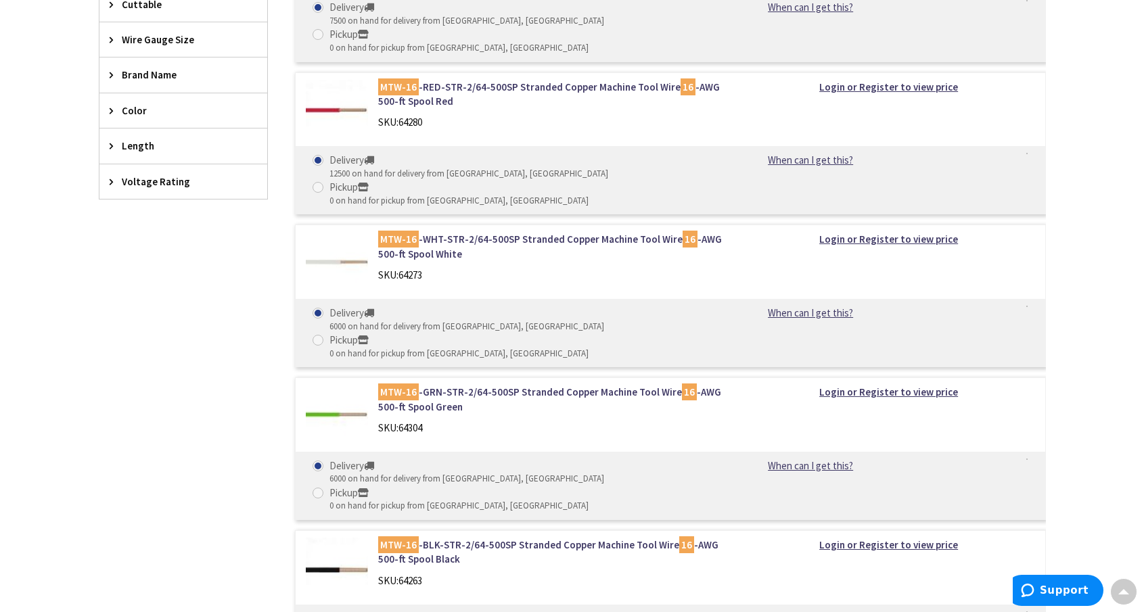
scroll to position [406, 0]
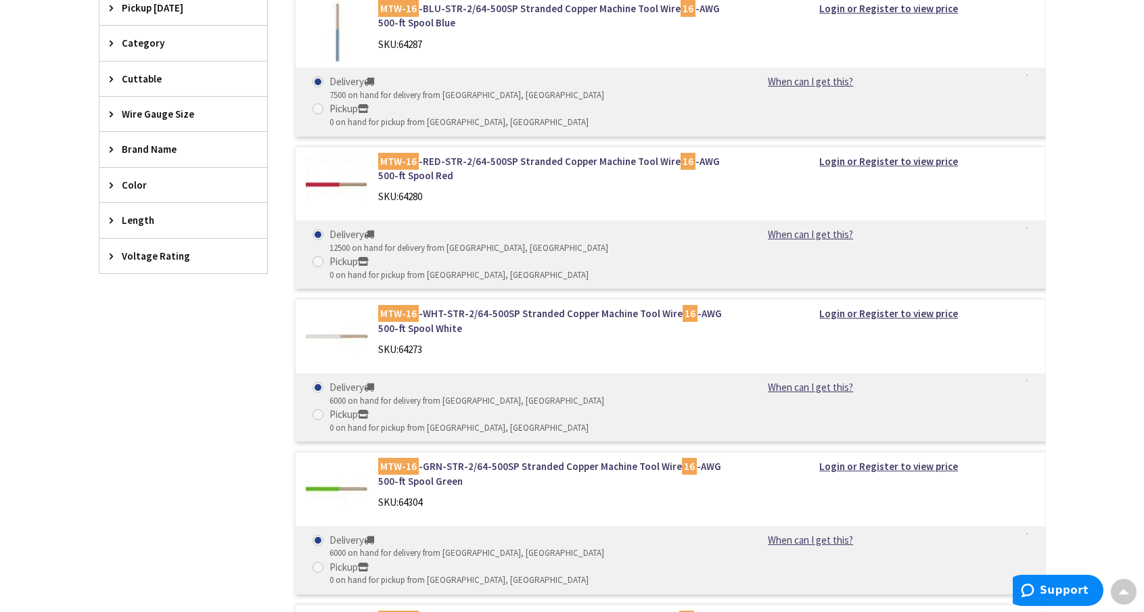
click at [137, 187] on span "Color" at bounding box center [177, 185] width 110 height 14
click at [154, 344] on button "Show more" at bounding box center [183, 349] width 168 height 23
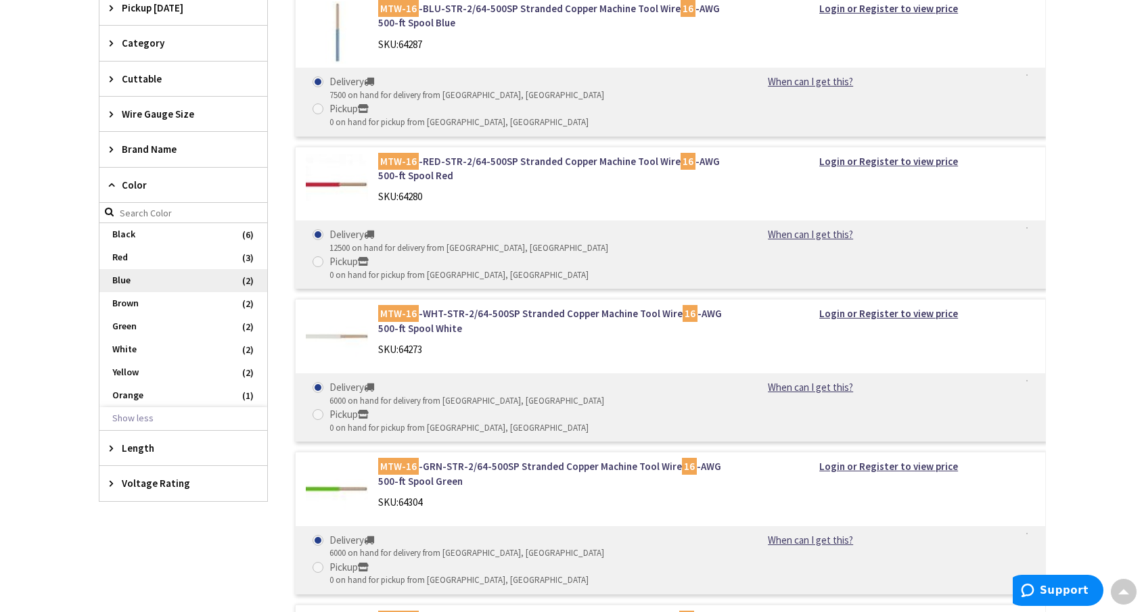
click at [149, 282] on span "Blue" at bounding box center [183, 280] width 168 height 23
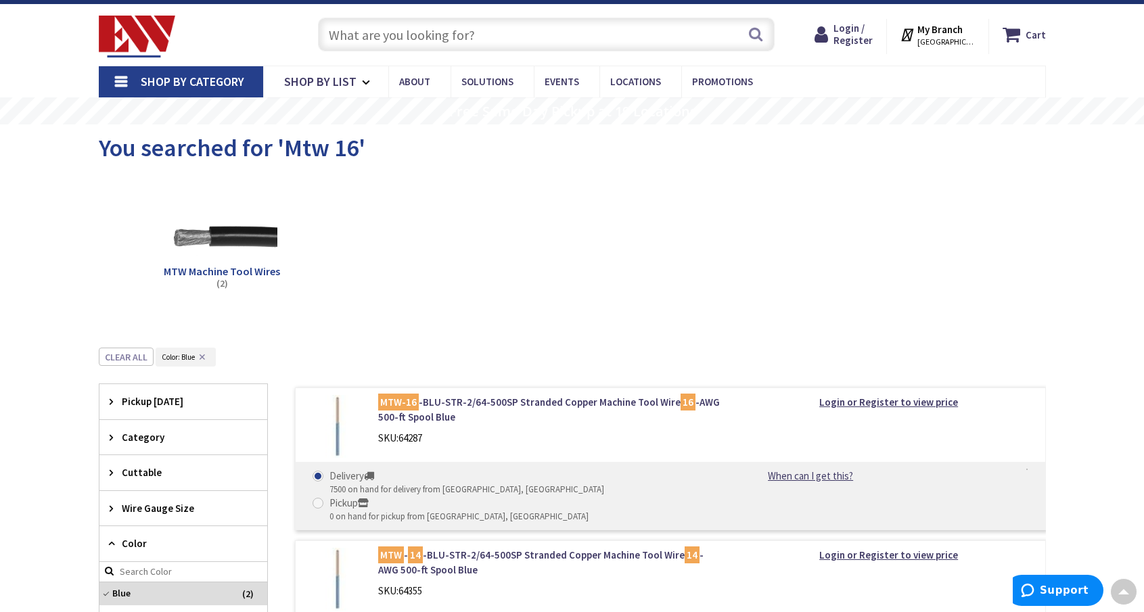
scroll to position [0, 0]
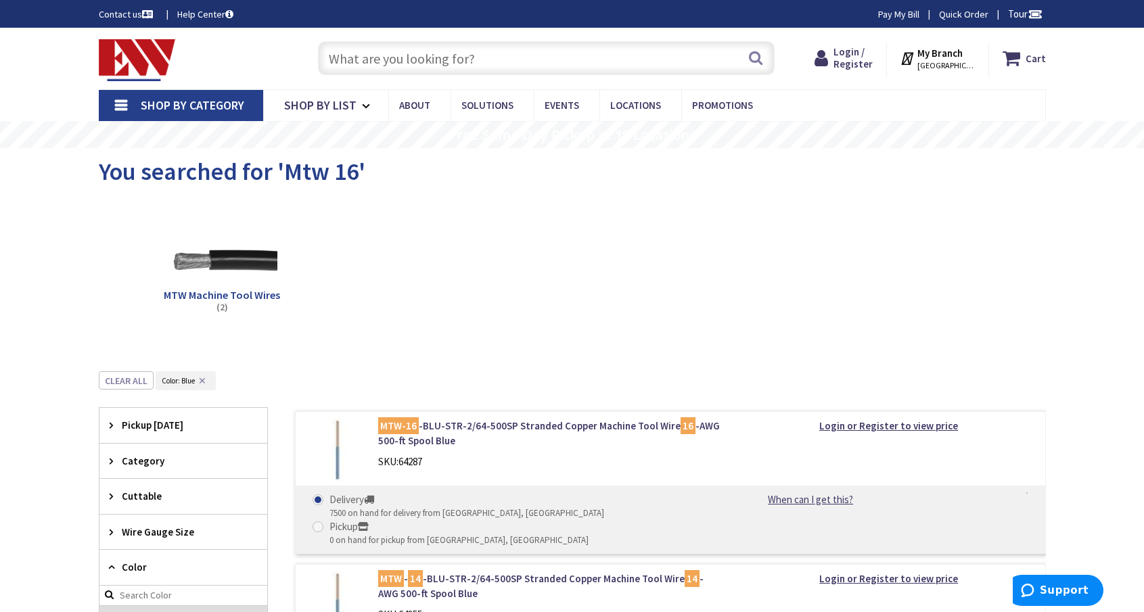
click at [206, 381] on button "✕" at bounding box center [202, 380] width 15 height 9
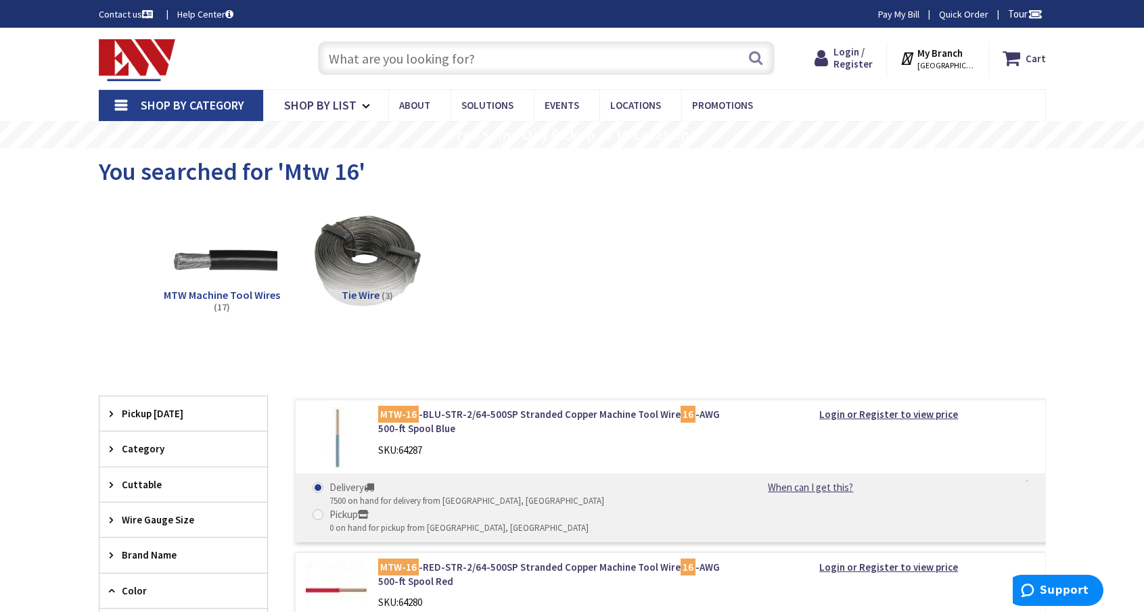
click at [189, 107] on span "Shop By Category" at bounding box center [193, 105] width 104 height 16
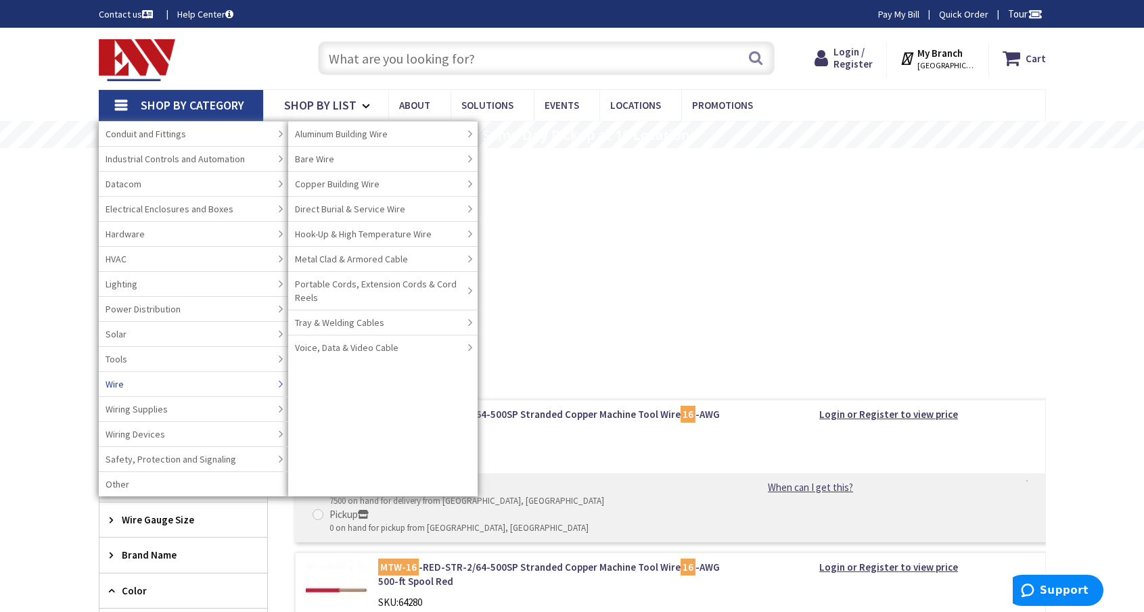
click at [184, 385] on link "Wire" at bounding box center [193, 383] width 189 height 25
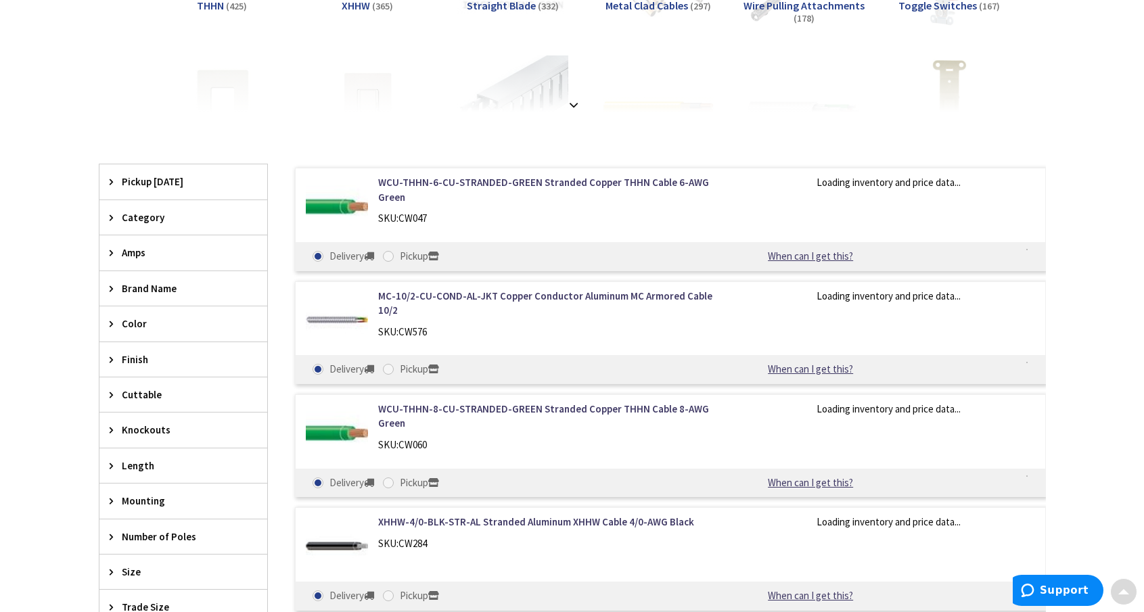
scroll to position [338, 0]
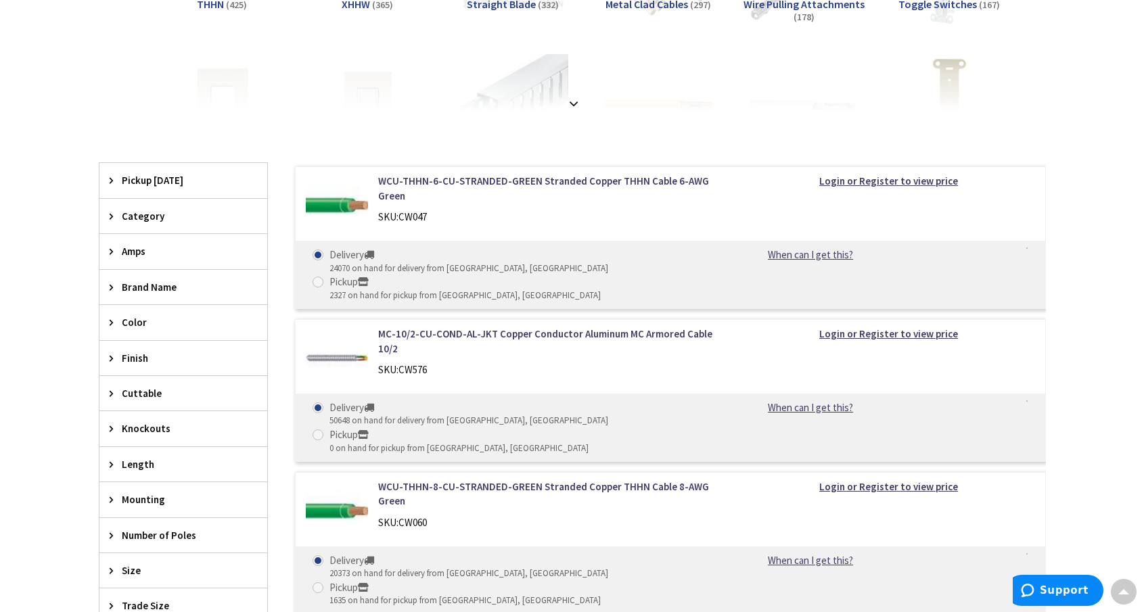
click at [143, 320] on span "Color" at bounding box center [177, 322] width 110 height 14
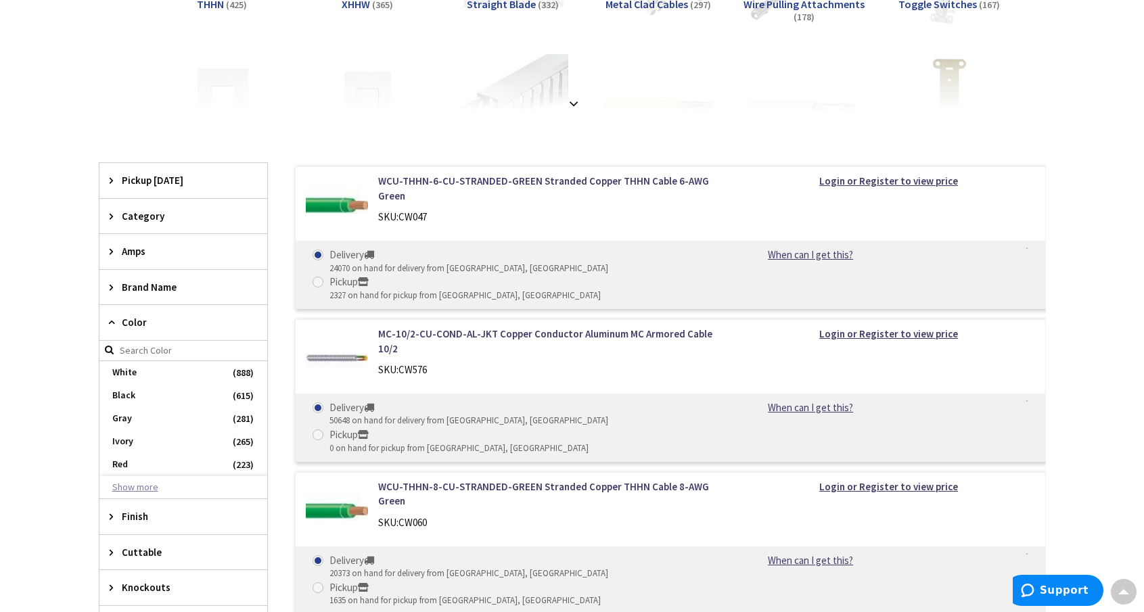
click at [134, 486] on button "Show more" at bounding box center [183, 487] width 168 height 23
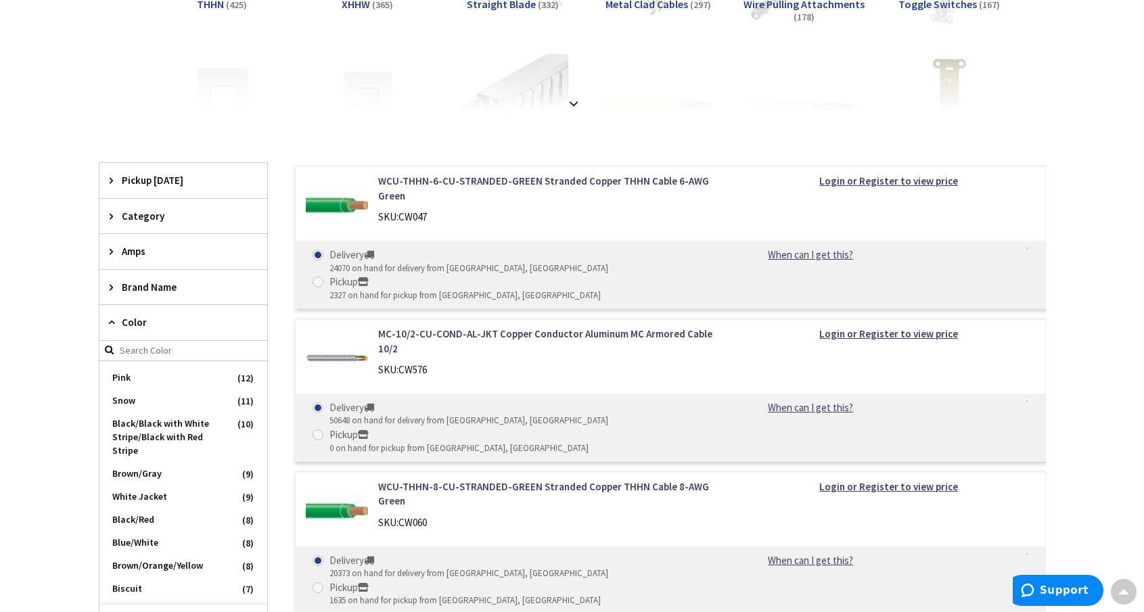
scroll to position [474, 0]
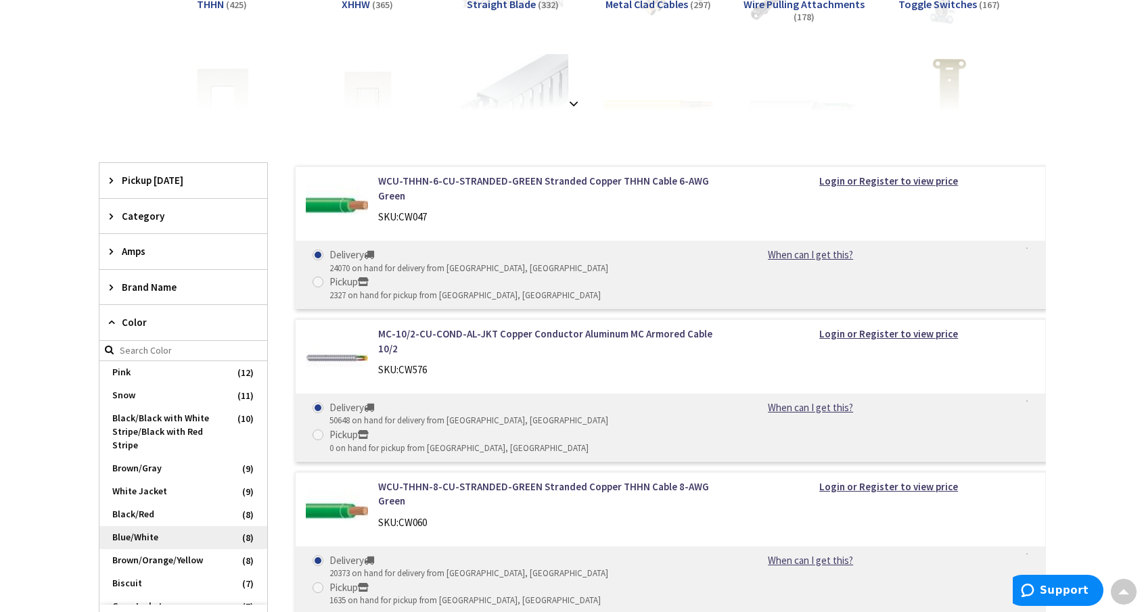
click at [170, 539] on span "Blue/White" at bounding box center [183, 537] width 168 height 23
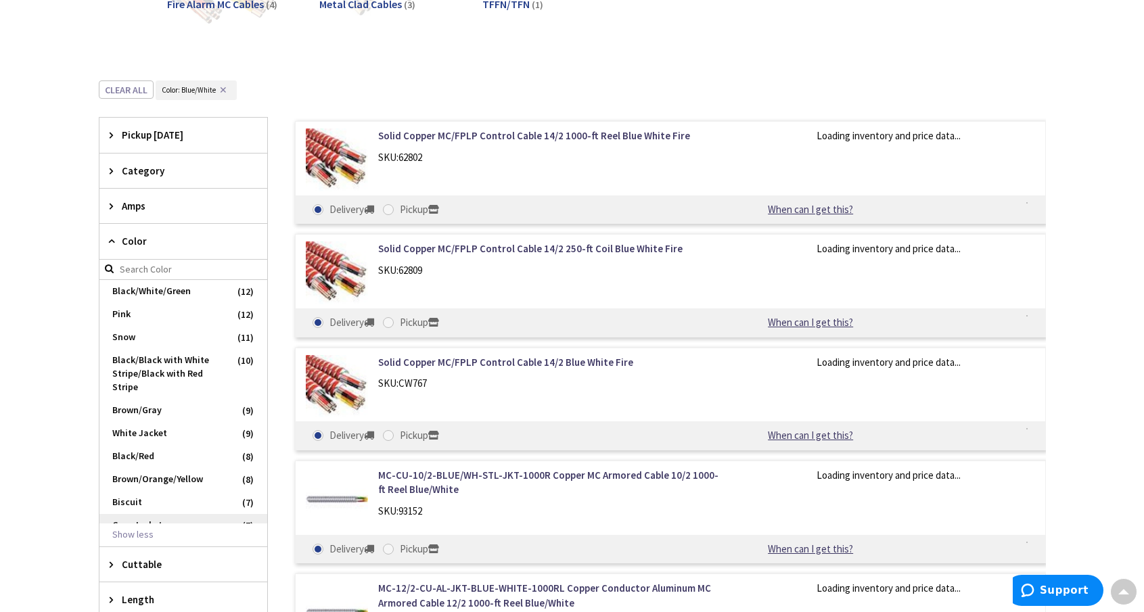
scroll to position [497, 0]
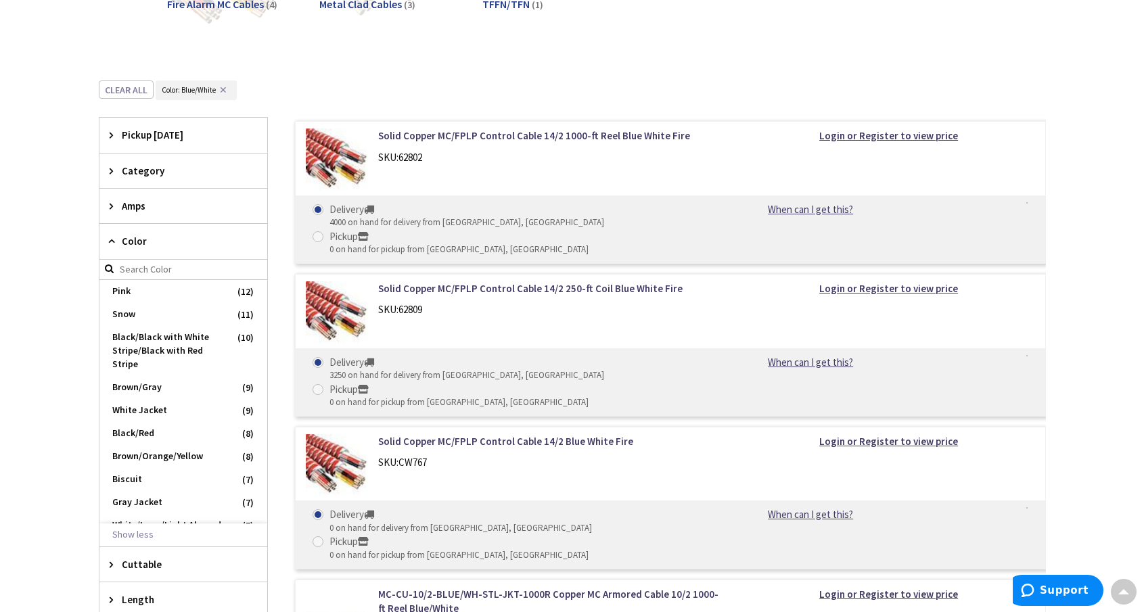
click at [132, 242] on span "Color" at bounding box center [177, 241] width 110 height 14
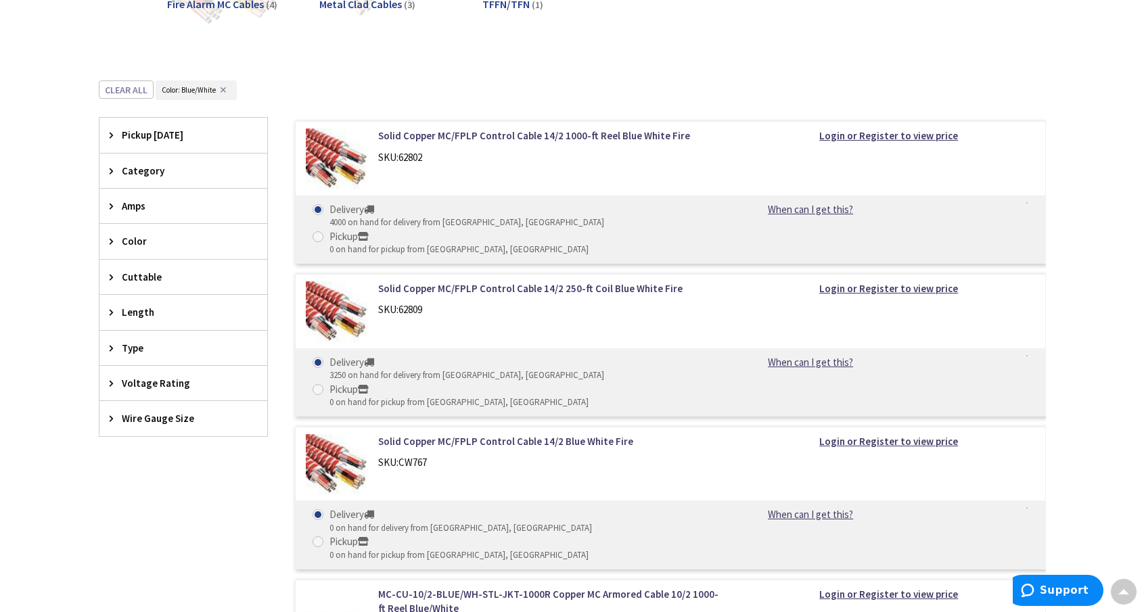
click at [150, 424] on span "Wire Gauge Size" at bounding box center [177, 418] width 110 height 14
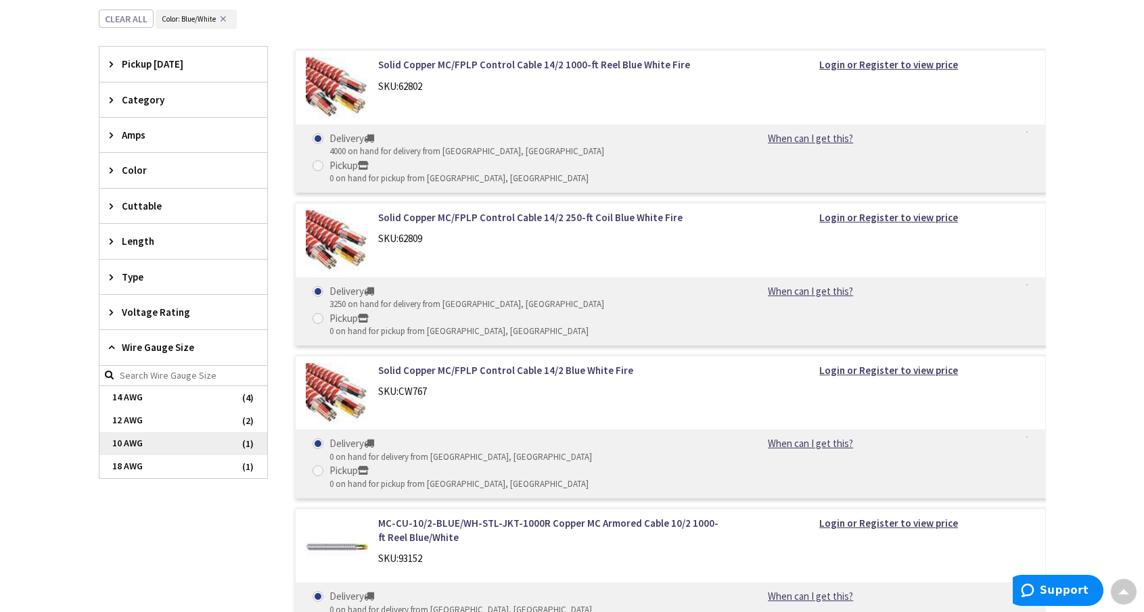
scroll to position [406, 0]
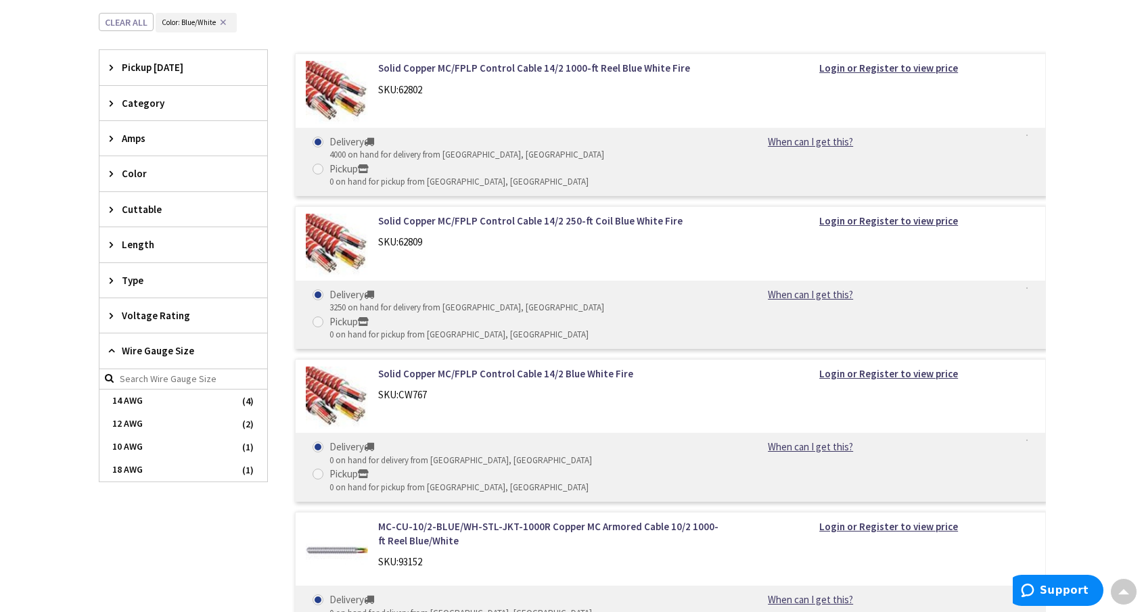
click at [110, 350] on icon at bounding box center [115, 351] width 10 height 10
click at [110, 315] on icon at bounding box center [115, 316] width 10 height 10
click at [110, 240] on icon at bounding box center [115, 245] width 10 height 10
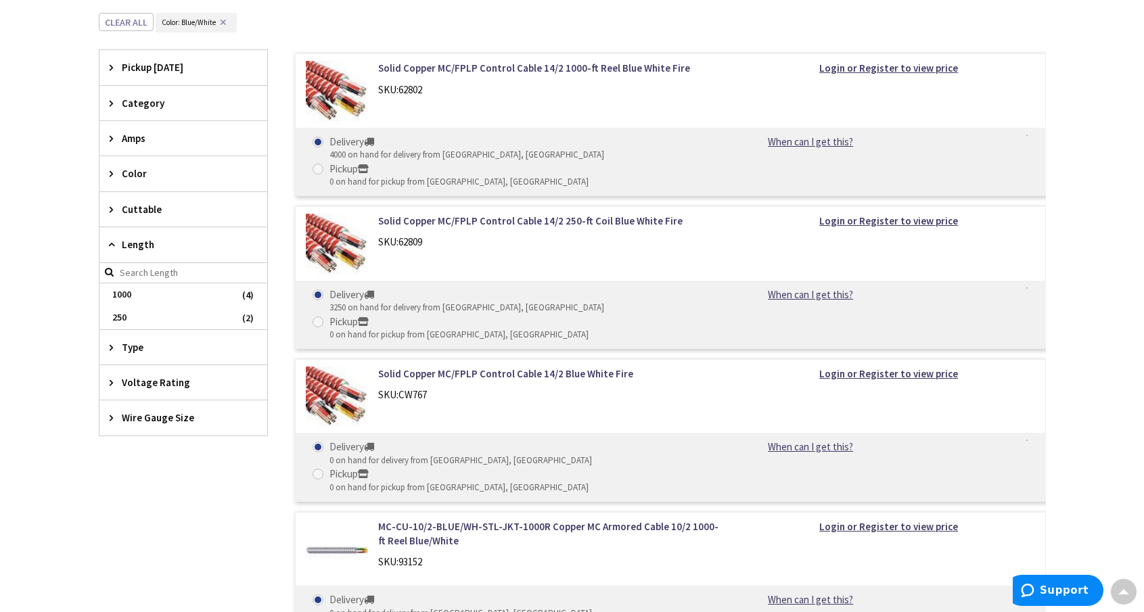
click at [110, 240] on icon at bounding box center [115, 245] width 10 height 10
click at [106, 97] on div "Category" at bounding box center [183, 103] width 168 height 35
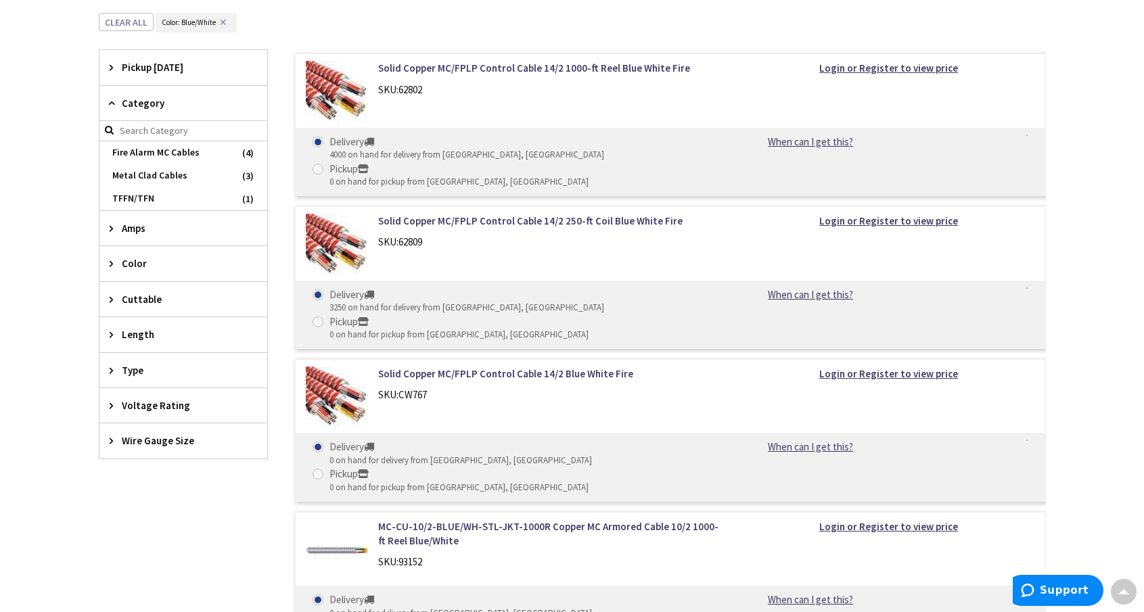
click at [108, 97] on div "Category" at bounding box center [183, 103] width 168 height 35
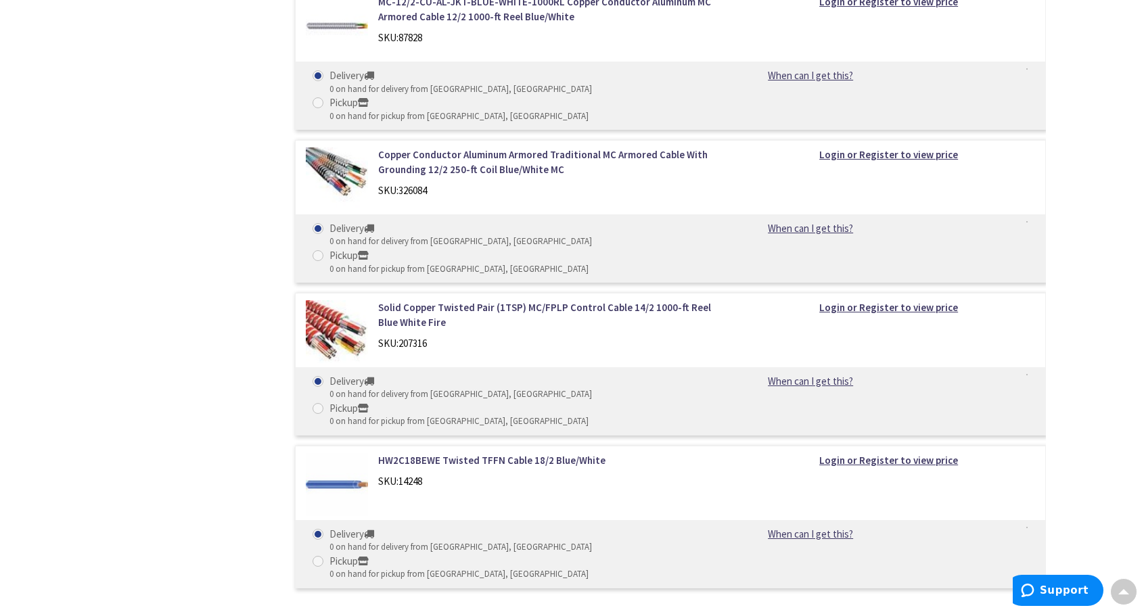
scroll to position [1082, 0]
click at [444, 454] on link "HW2C18BEWE Twisted TFFN Cable 18/2 Blue/White" at bounding box center [550, 461] width 344 height 14
